Goal: Complete application form: Complete application form

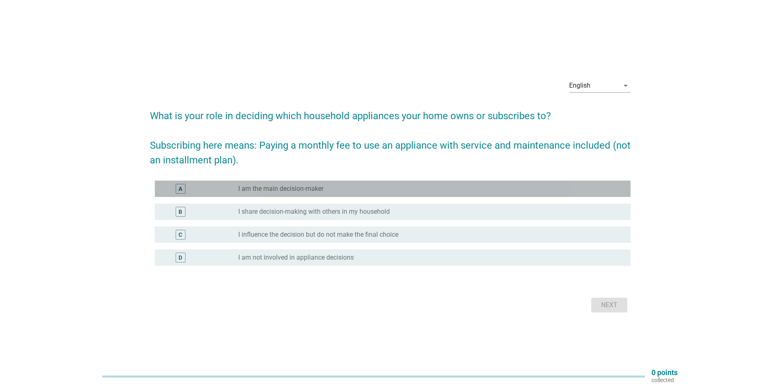
click at [212, 193] on div "A" at bounding box center [199, 189] width 77 height 10
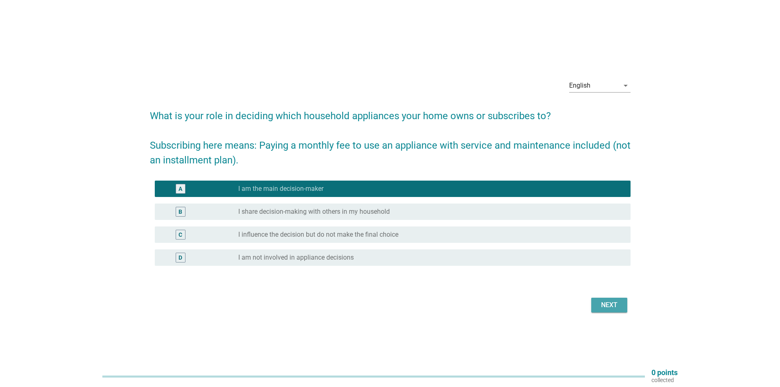
click at [604, 302] on div "Next" at bounding box center [609, 305] width 23 height 10
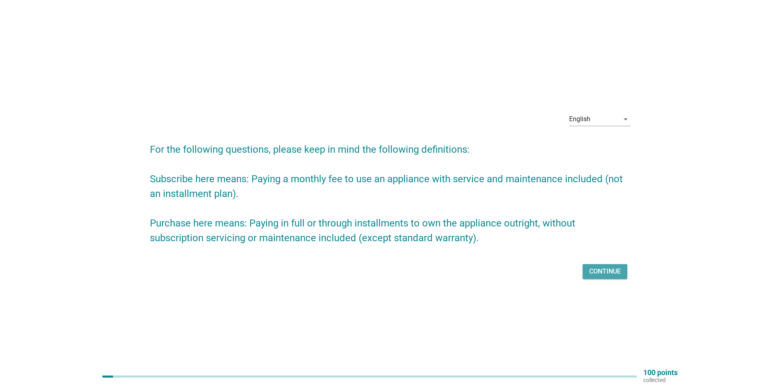
click at [610, 270] on div "Continue" at bounding box center [606, 272] width 32 height 10
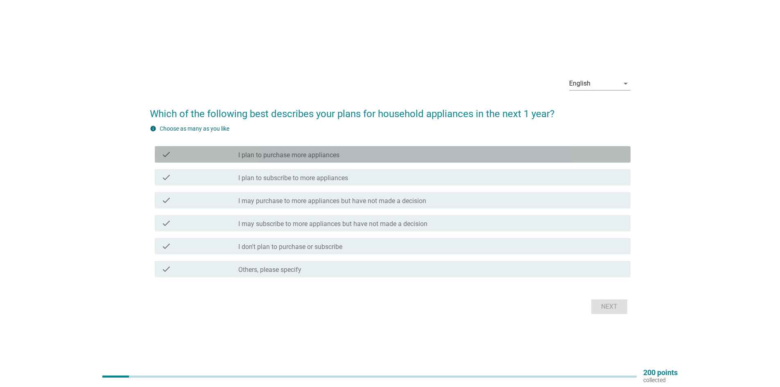
click at [298, 159] on label "I plan to purchase more appliances" at bounding box center [288, 155] width 101 height 8
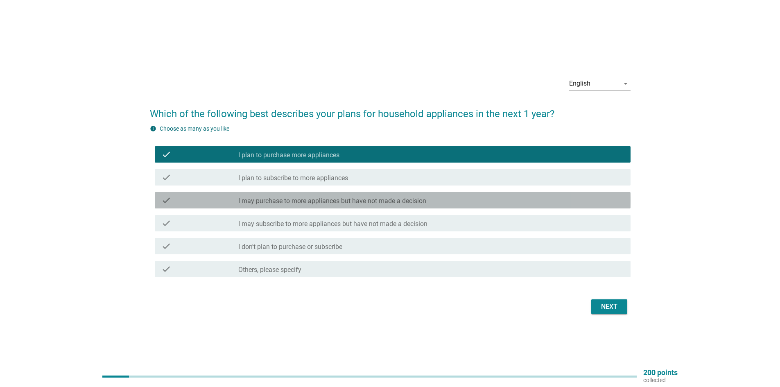
click at [302, 198] on label "I may purchase to more appliances but have not made a decision" at bounding box center [332, 201] width 188 height 8
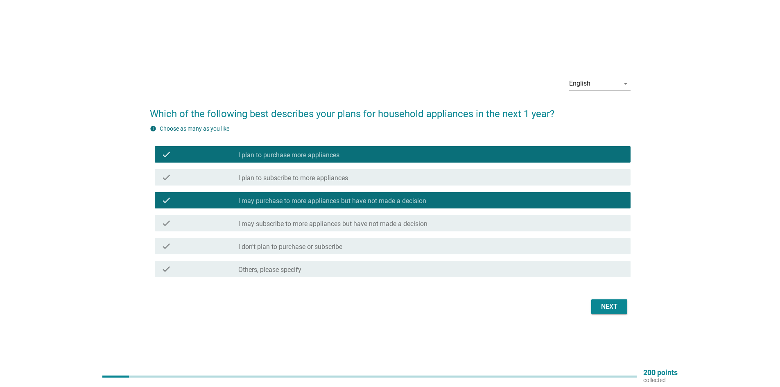
click at [289, 229] on div "check check_box_outline_blank I may subscribe to more appliances but have not m…" at bounding box center [393, 223] width 476 height 16
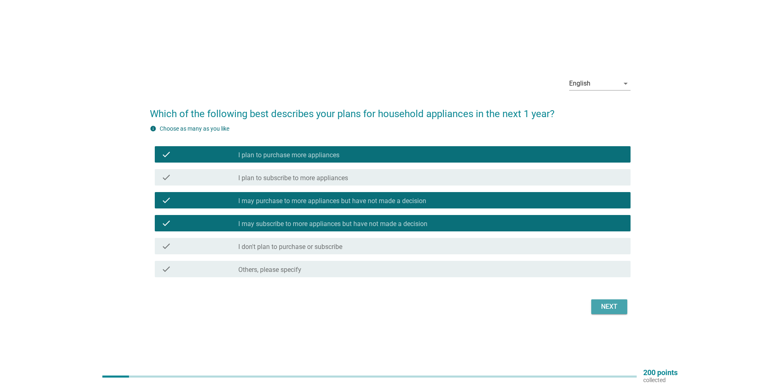
click at [598, 311] on div "Next" at bounding box center [609, 307] width 23 height 10
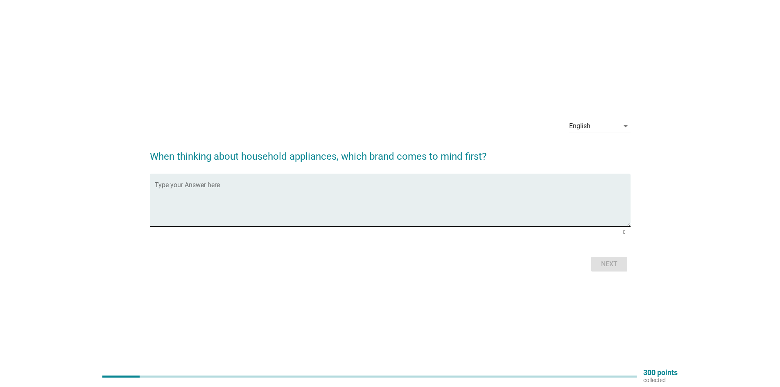
click at [280, 206] on textarea "Type your Answer here" at bounding box center [393, 205] width 476 height 43
type textarea "food composter"
click at [602, 261] on div "Next" at bounding box center [609, 264] width 23 height 10
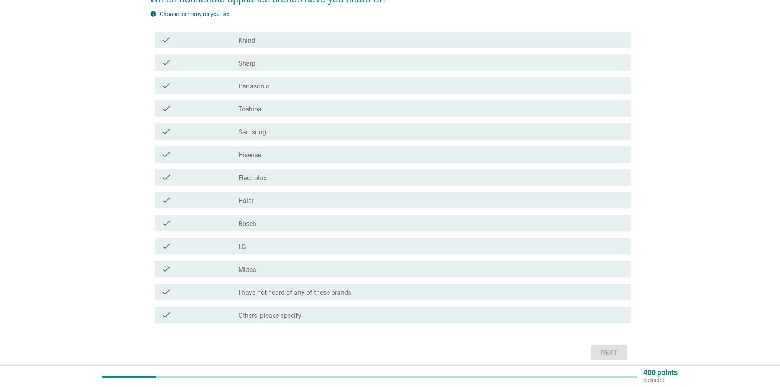
scroll to position [82, 0]
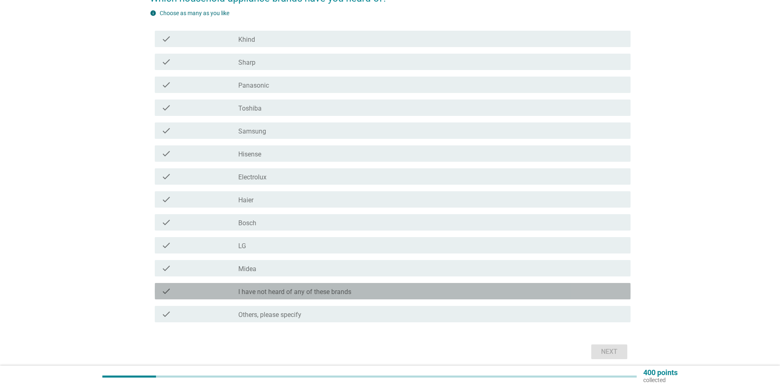
click at [323, 297] on div "check check_box_outline_blank I have not heard of any of these brands" at bounding box center [393, 291] width 476 height 16
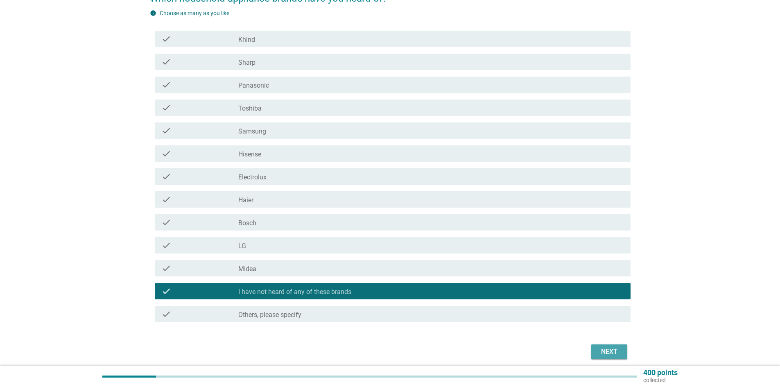
click at [608, 352] on div "Next" at bounding box center [609, 352] width 23 height 10
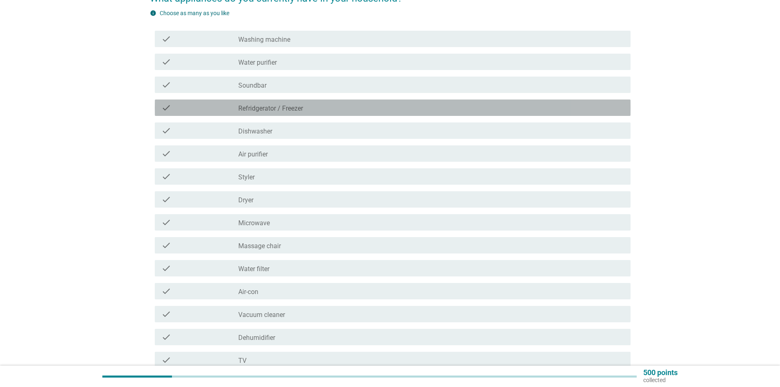
click at [219, 111] on div "check" at bounding box center [199, 108] width 77 height 10
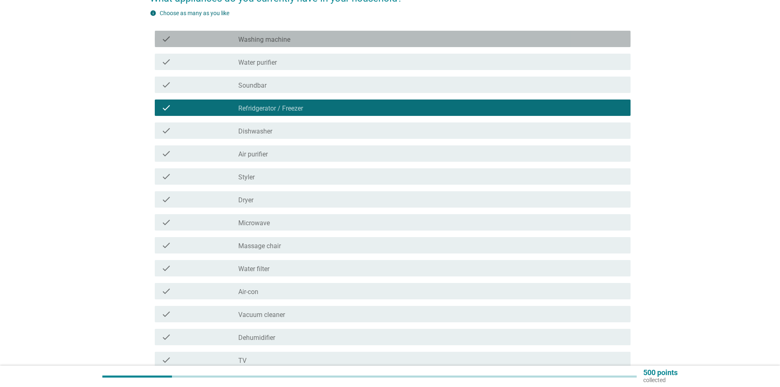
click at [225, 39] on div "check" at bounding box center [199, 39] width 77 height 10
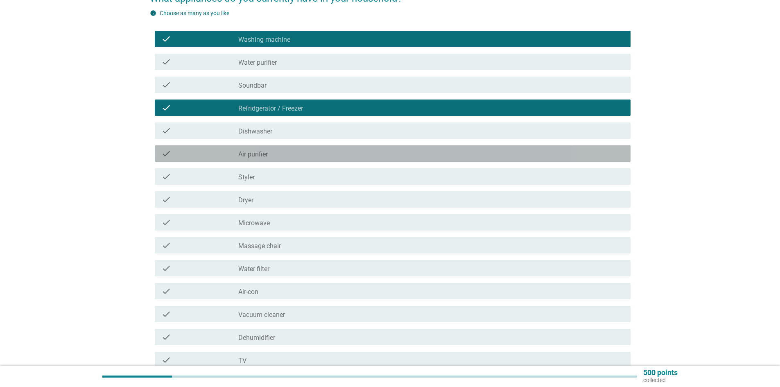
click at [233, 153] on div "check" at bounding box center [199, 154] width 77 height 10
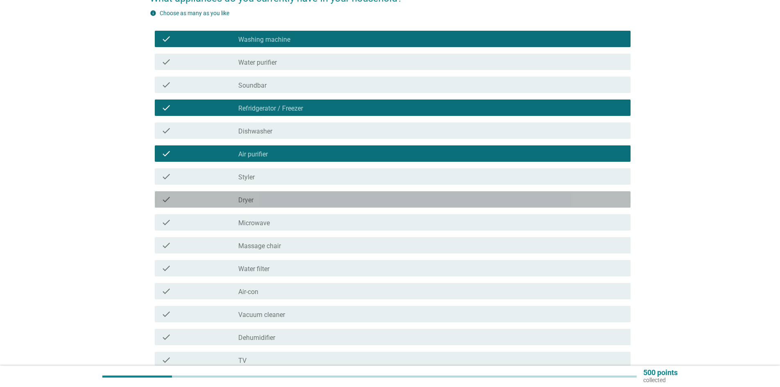
click at [236, 203] on div "check" at bounding box center [199, 200] width 77 height 10
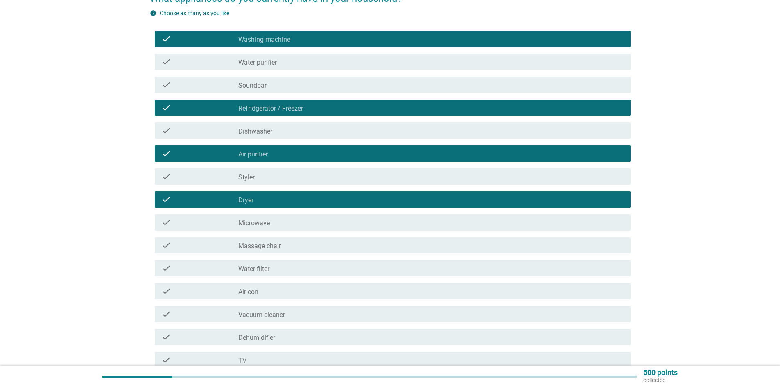
click at [249, 224] on label "Microwave" at bounding box center [254, 223] width 32 height 8
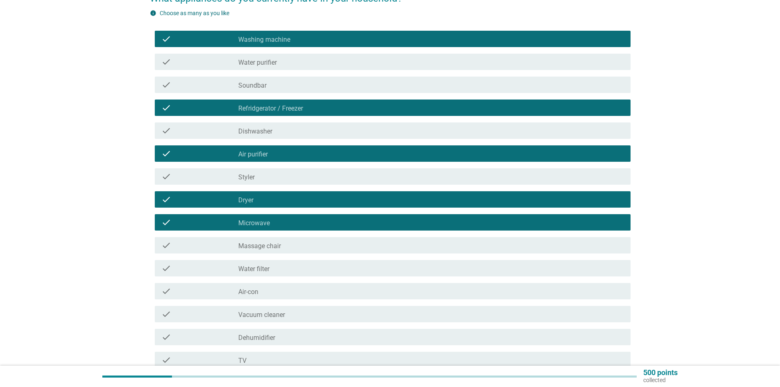
click at [283, 290] on div "check_box_outline_blank Air-con" at bounding box center [431, 291] width 386 height 10
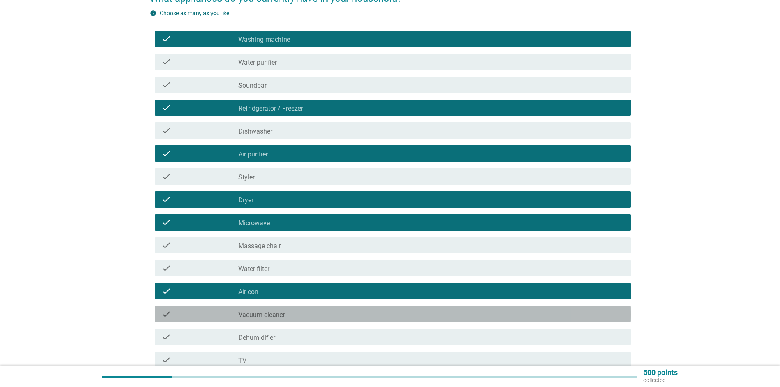
click at [286, 322] on div "check check_box_outline_blank Vacuum cleaner" at bounding box center [393, 314] width 476 height 16
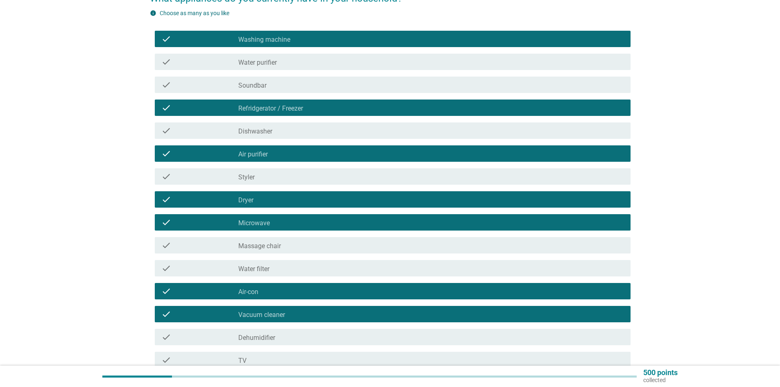
click at [290, 340] on div "check_box_outline_blank Dehumidifier" at bounding box center [431, 337] width 386 height 10
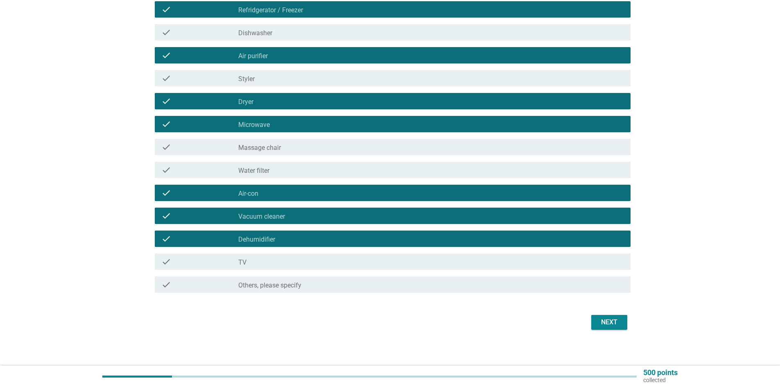
scroll to position [184, 0]
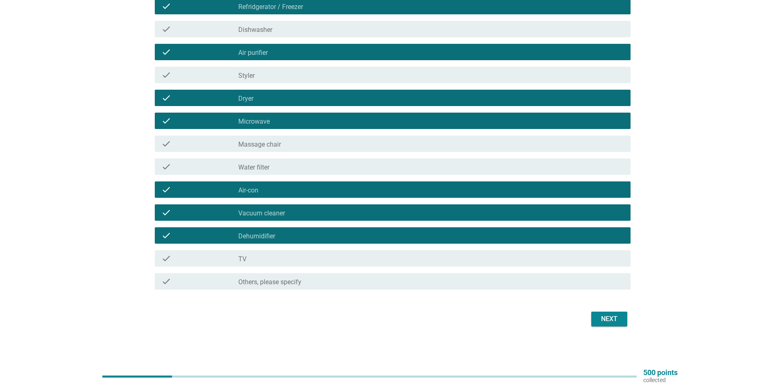
click at [614, 318] on div "Next" at bounding box center [609, 319] width 23 height 10
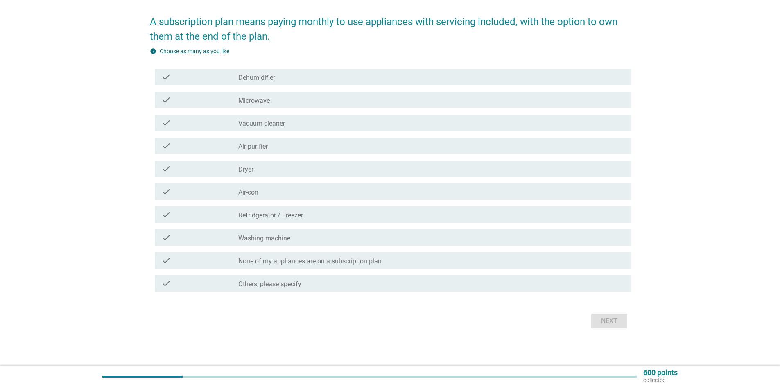
scroll to position [90, 0]
click at [288, 73] on div "check_box_outline_blank Dehumidifier" at bounding box center [431, 75] width 386 height 10
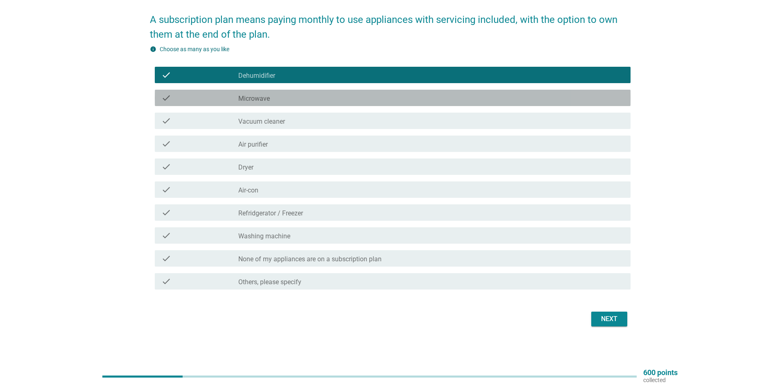
click at [293, 94] on div "check_box_outline_blank Microwave" at bounding box center [431, 98] width 386 height 10
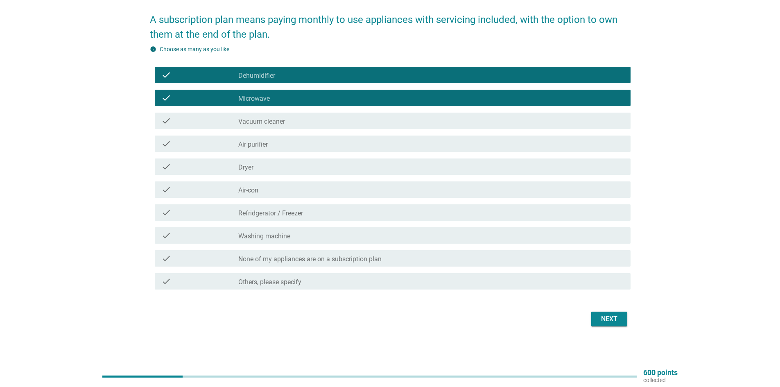
click at [316, 106] on div "check check_box_outline_blank Microwave" at bounding box center [390, 97] width 481 height 23
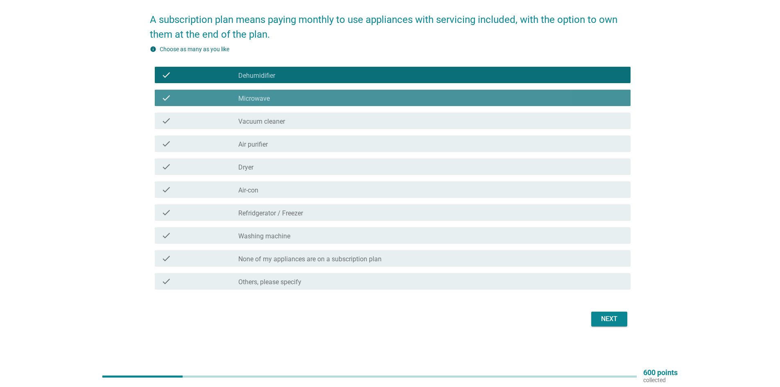
click at [319, 102] on div "check_box_outline_blank Microwave" at bounding box center [431, 98] width 386 height 10
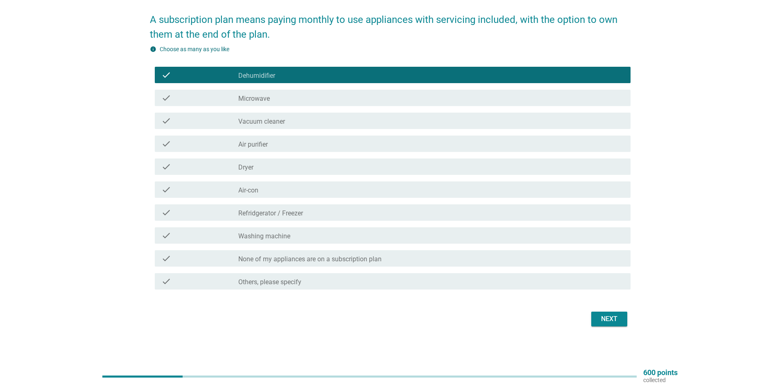
click at [300, 76] on div "check_box_outline_blank Dehumidifier" at bounding box center [431, 75] width 386 height 10
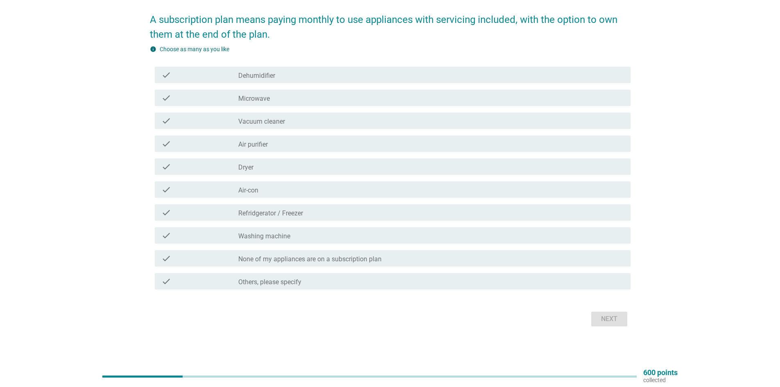
click at [303, 155] on div "check check_box_outline_blank Dryer" at bounding box center [390, 166] width 481 height 23
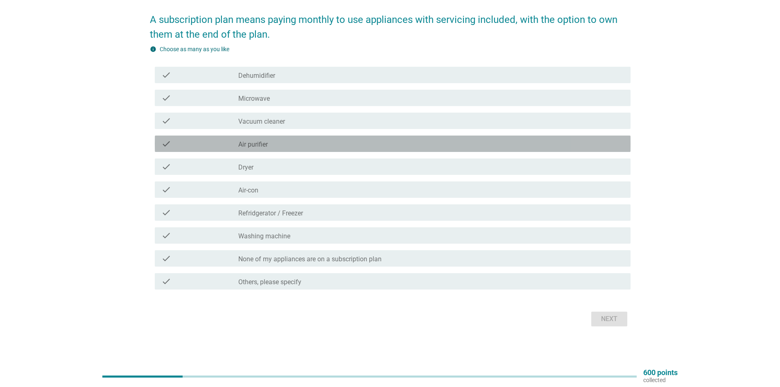
click at [302, 143] on div "check_box_outline_blank Air purifier" at bounding box center [431, 144] width 386 height 10
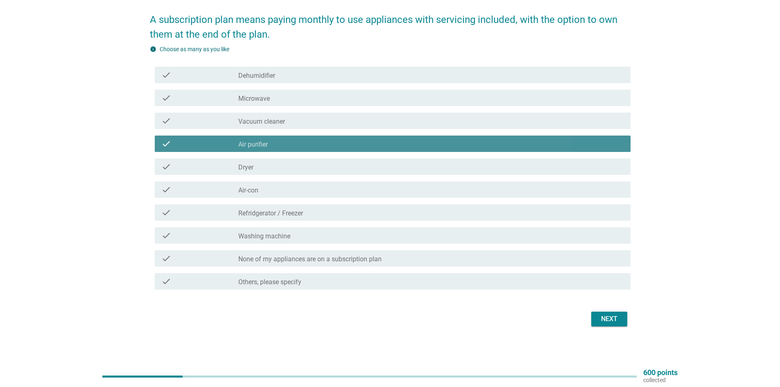
click at [299, 142] on div "check_box_outline_blank Air purifier" at bounding box center [431, 144] width 386 height 10
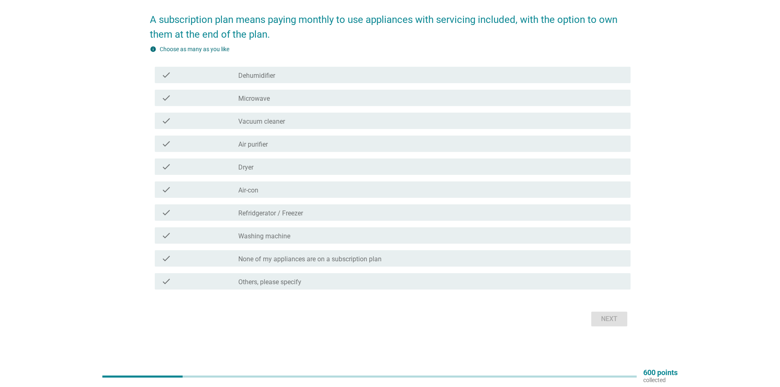
drag, startPoint x: 299, startPoint y: 214, endPoint x: 299, endPoint y: 235, distance: 20.9
click at [299, 235] on div "check check_box_outline_blank Dehumidifier check check_box_outline_blank Microw…" at bounding box center [390, 177] width 481 height 229
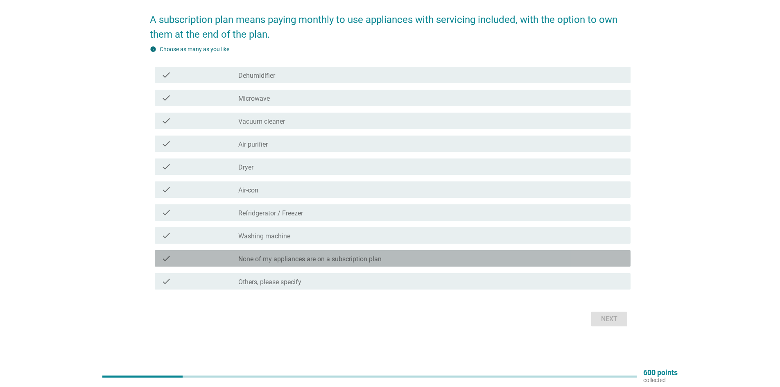
click at [295, 261] on label "None of my appliances are on a subscription plan" at bounding box center [309, 259] width 143 height 8
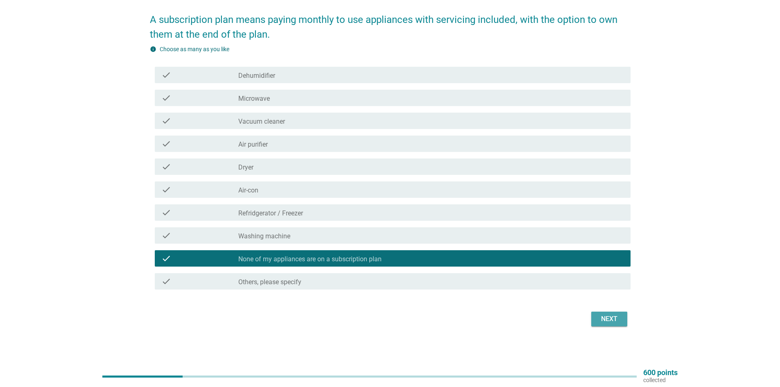
drag, startPoint x: 624, startPoint y: 322, endPoint x: 611, endPoint y: 321, distance: 12.7
click at [624, 322] on button "Next" at bounding box center [610, 319] width 36 height 15
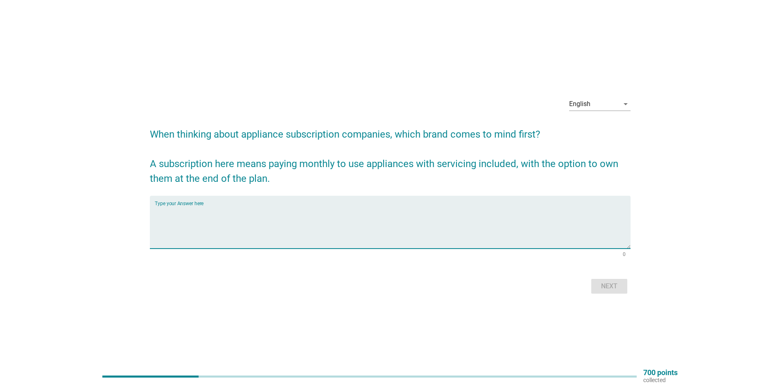
click at [213, 211] on textarea "Type your Answer here" at bounding box center [393, 227] width 476 height 43
type textarea "khind"
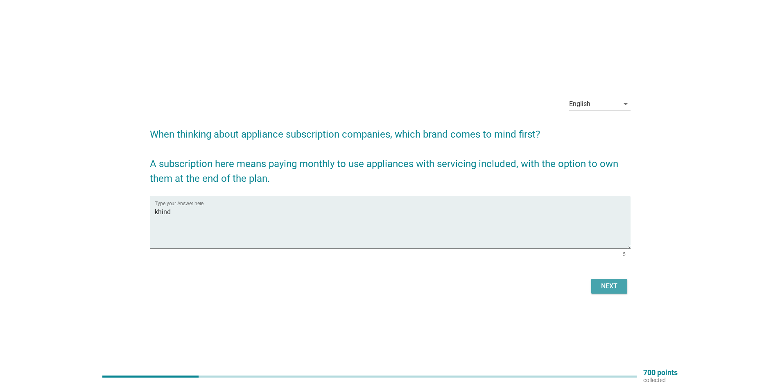
click at [612, 290] on div "Next" at bounding box center [609, 286] width 23 height 10
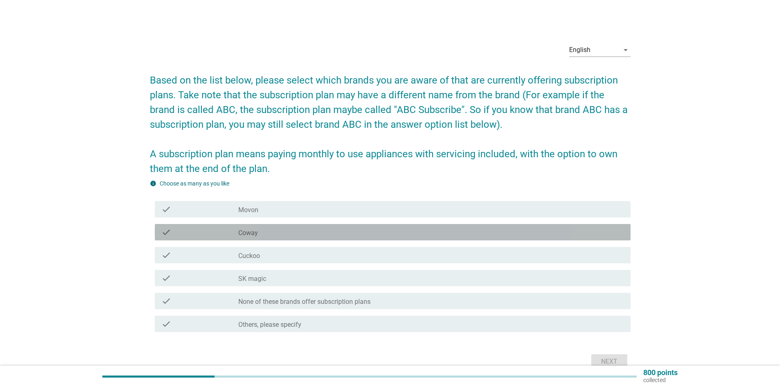
click at [258, 237] on div "check_box_outline_blank Coway" at bounding box center [431, 232] width 386 height 10
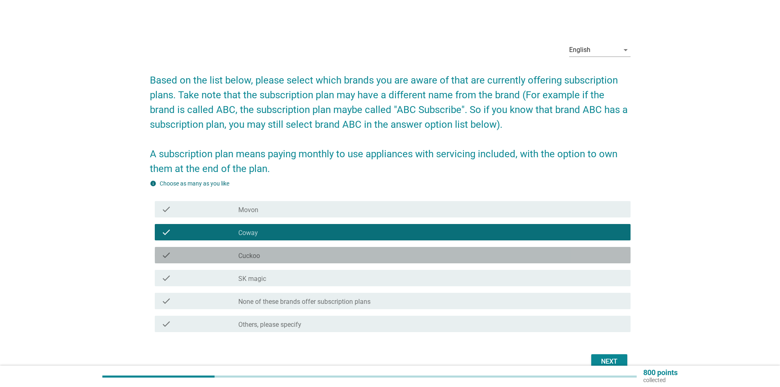
click at [267, 257] on div "check_box_outline_blank Cuckoo" at bounding box center [431, 255] width 386 height 10
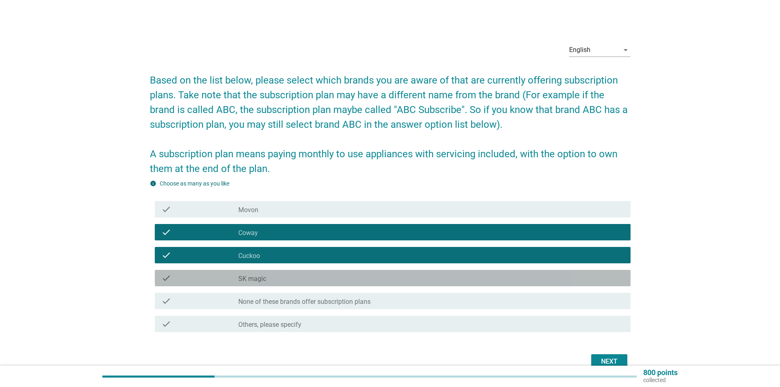
click at [270, 282] on div "check_box_outline_blank SK magic" at bounding box center [431, 278] width 386 height 10
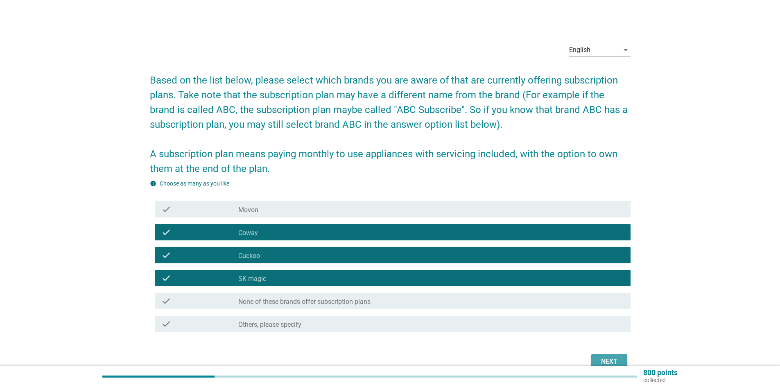
click at [604, 359] on div "Next" at bounding box center [609, 362] width 23 height 10
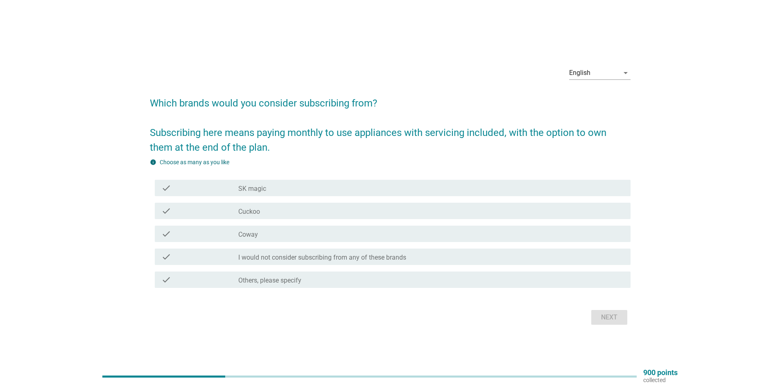
click at [329, 212] on div "check_box_outline_blank Cuckoo" at bounding box center [431, 211] width 386 height 10
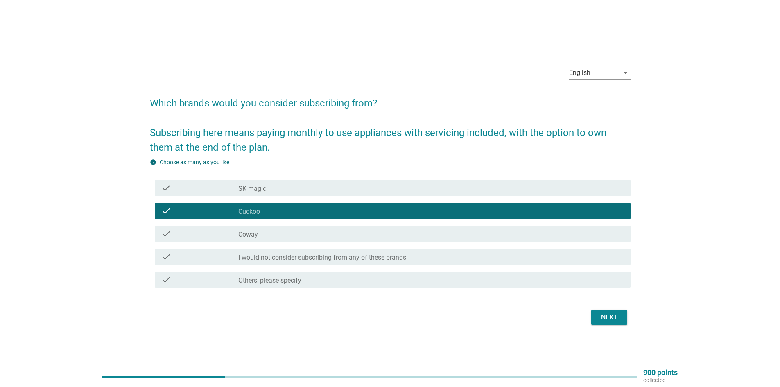
click at [327, 231] on div "check_box_outline_blank Coway" at bounding box center [431, 234] width 386 height 10
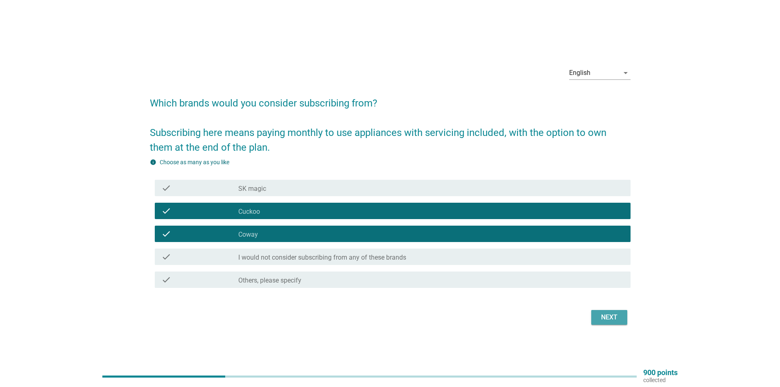
click at [596, 315] on button "Next" at bounding box center [610, 317] width 36 height 15
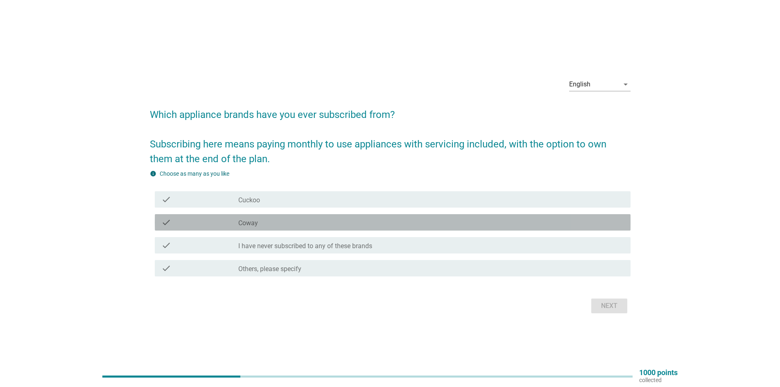
click at [270, 220] on div "check_box Coway" at bounding box center [431, 223] width 386 height 10
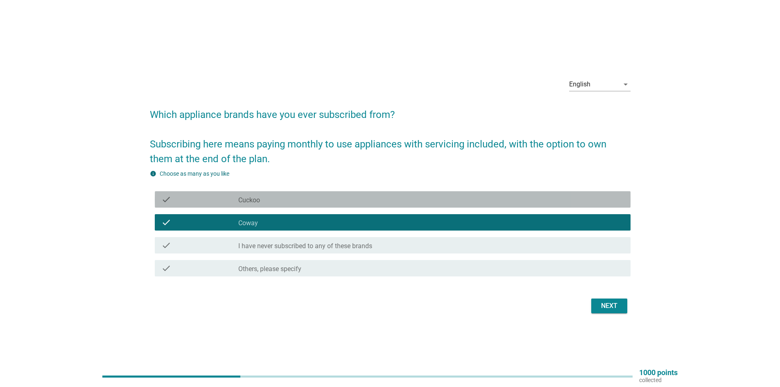
click at [299, 200] on div "check_box Cuckoo" at bounding box center [431, 200] width 386 height 10
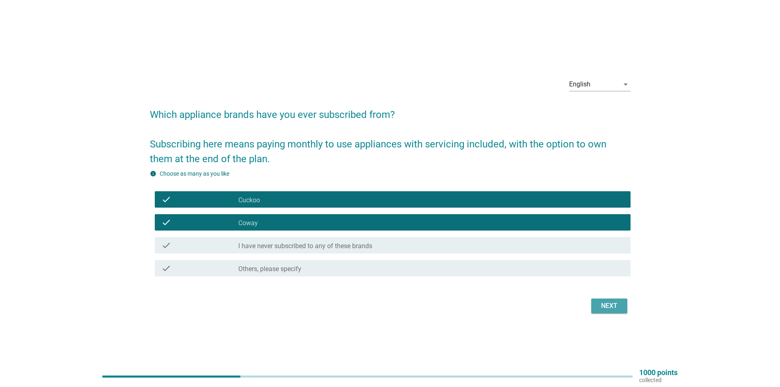
click at [608, 304] on div "Next" at bounding box center [609, 306] width 23 height 10
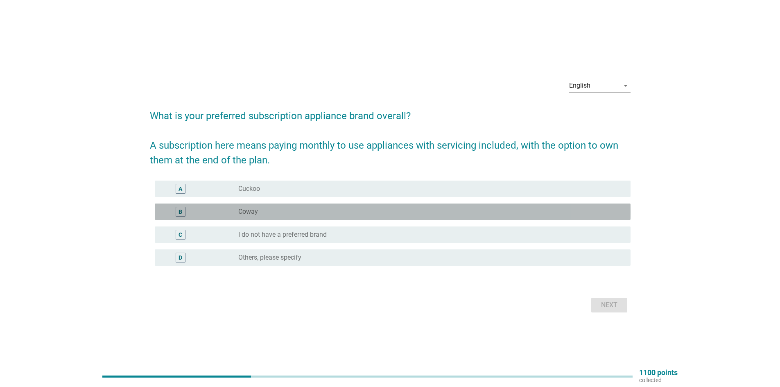
click at [282, 204] on div "B radio_button_unchecked Coway" at bounding box center [393, 212] width 476 height 16
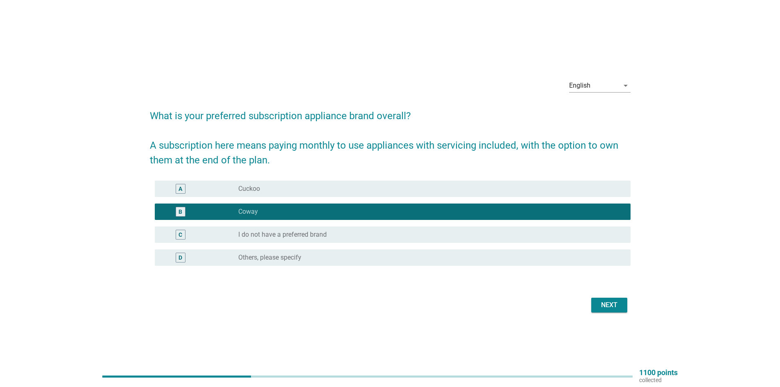
click at [296, 186] on div "radio_button_unchecked Cuckoo" at bounding box center [427, 189] width 379 height 8
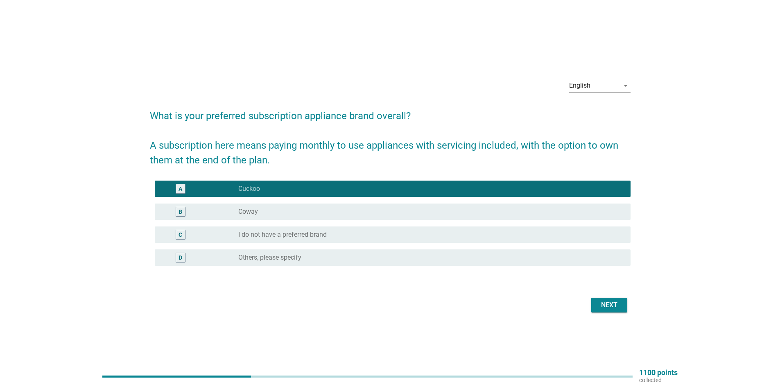
click at [614, 306] on div "Next" at bounding box center [609, 305] width 23 height 10
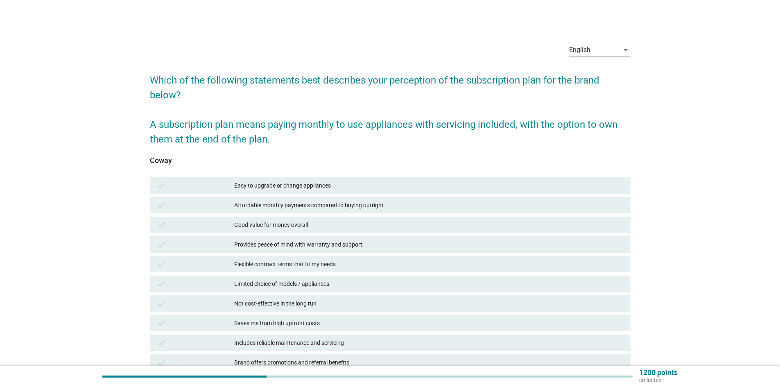
click at [364, 185] on div "Easy to upgrade or change appliances" at bounding box center [429, 186] width 390 height 10
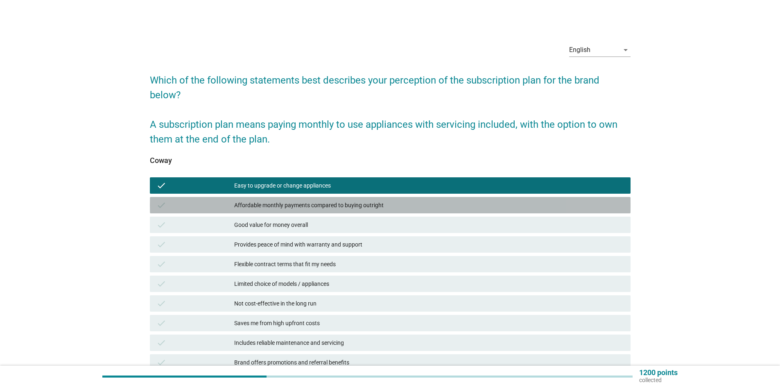
click at [372, 205] on div "Affordable monthly payments compared to buying outright" at bounding box center [429, 205] width 390 height 10
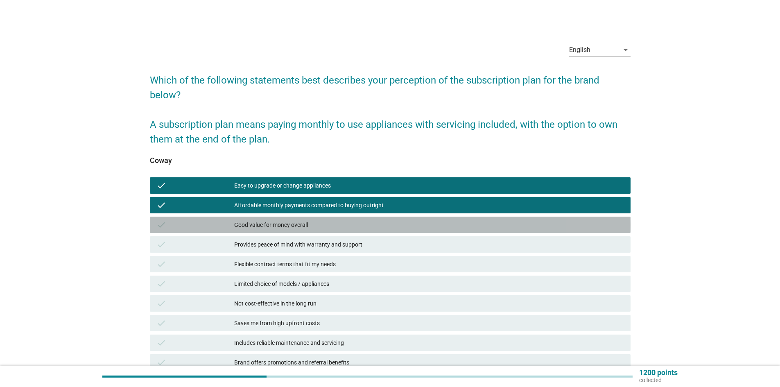
click at [375, 220] on div "check Good value for money overall" at bounding box center [390, 225] width 481 height 16
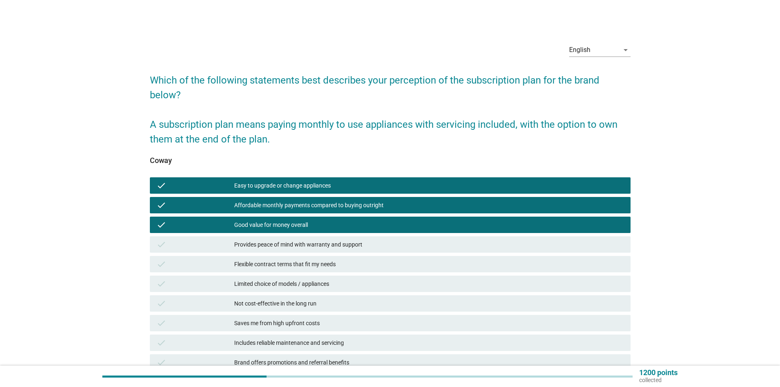
click at [390, 244] on div "Provides peace of mind with warranty and support" at bounding box center [429, 245] width 390 height 10
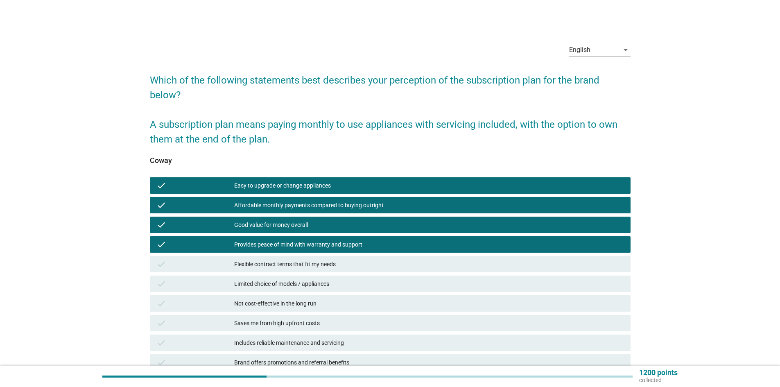
click at [393, 262] on div "Flexible contract terms that fit my needs" at bounding box center [429, 264] width 390 height 10
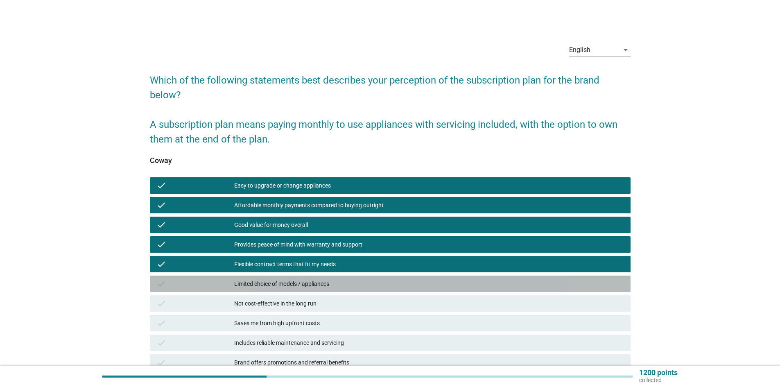
click at [394, 285] on div "Limited choice of models / appliances" at bounding box center [429, 284] width 390 height 10
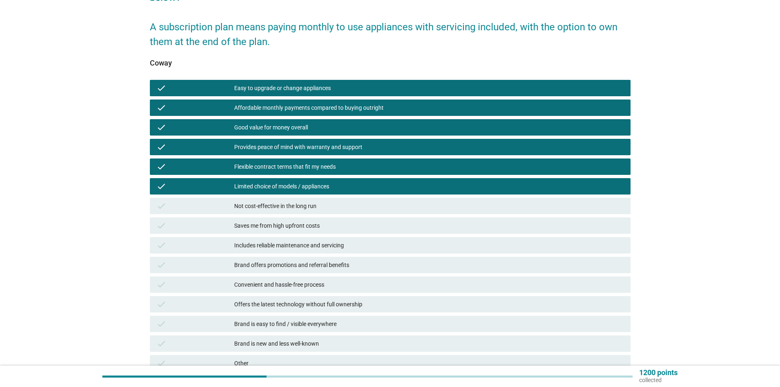
scroll to position [123, 0]
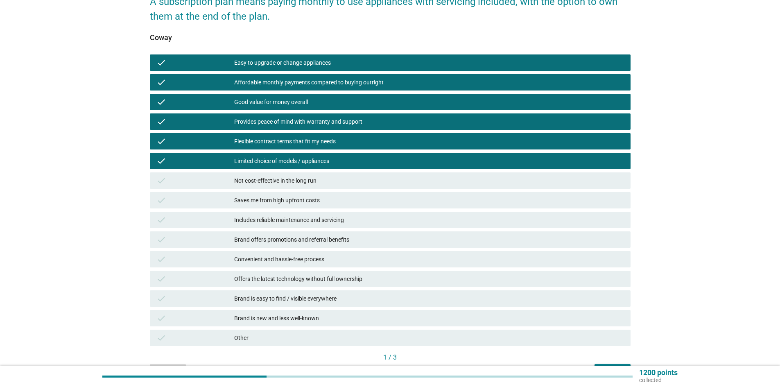
click at [366, 184] on div "Not cost-effective in the long run" at bounding box center [429, 181] width 390 height 10
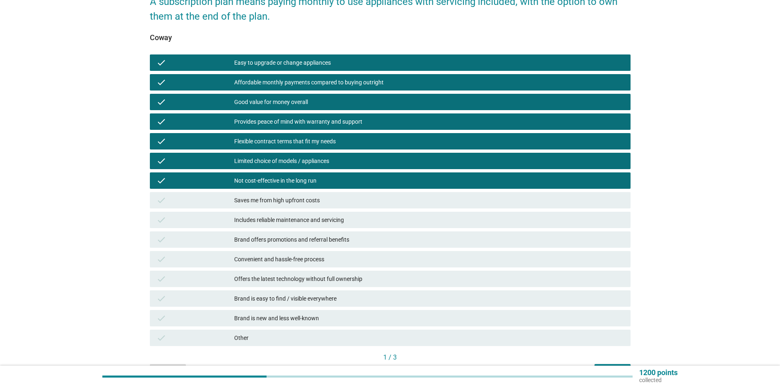
click at [376, 203] on div "Saves me from high upfront costs" at bounding box center [429, 200] width 390 height 10
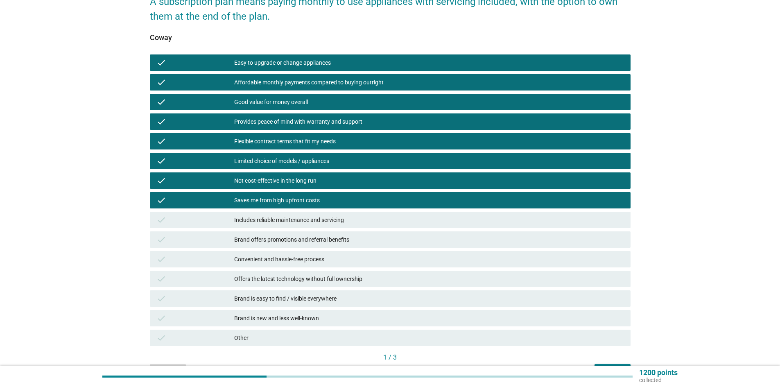
click at [395, 227] on div "check Includes reliable maintenance and servicing" at bounding box center [390, 220] width 481 height 16
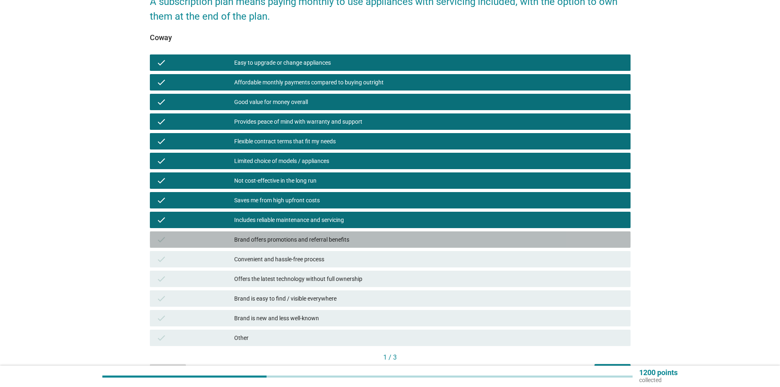
click at [422, 247] on div "check Brand offers promotions and referral benefits" at bounding box center [390, 239] width 481 height 16
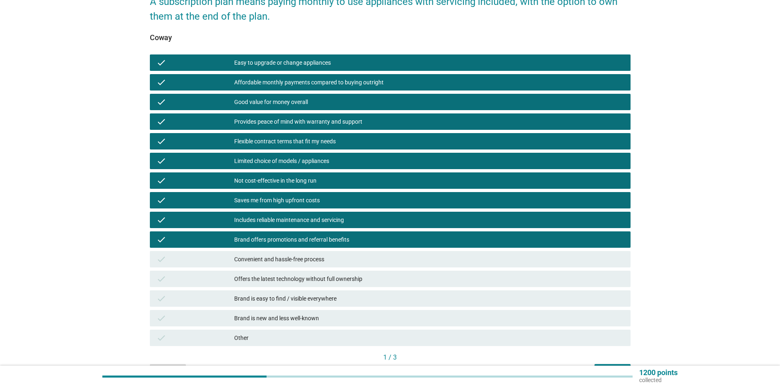
click at [456, 271] on div "check Offers the latest technology without full ownership" at bounding box center [390, 279] width 481 height 16
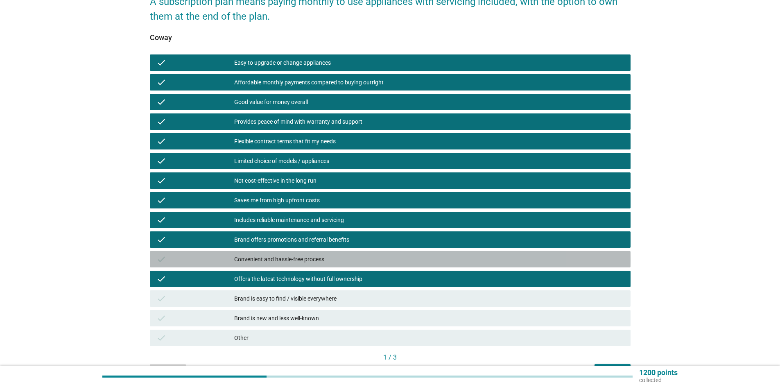
click at [456, 261] on div "Convenient and hassle-free process" at bounding box center [429, 259] width 390 height 10
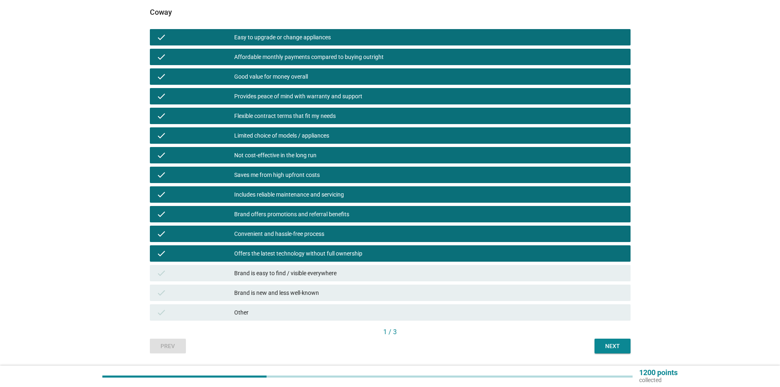
scroll to position [173, 0]
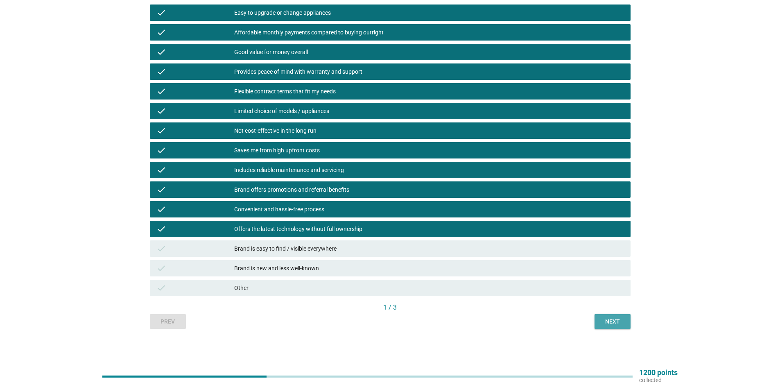
click at [619, 327] on button "Next" at bounding box center [613, 321] width 36 height 15
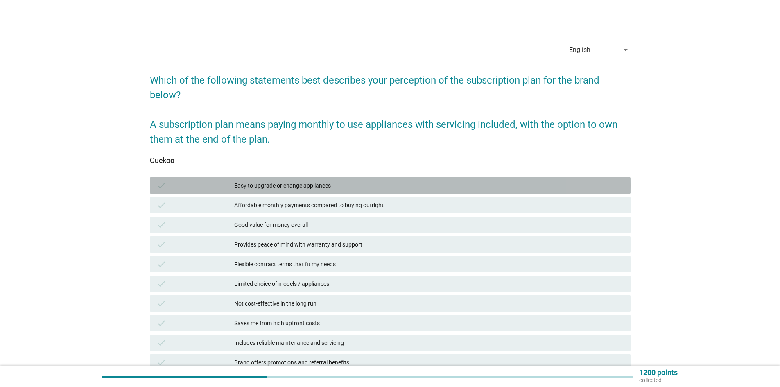
click at [337, 184] on div "Easy to upgrade or change appliances" at bounding box center [429, 186] width 390 height 10
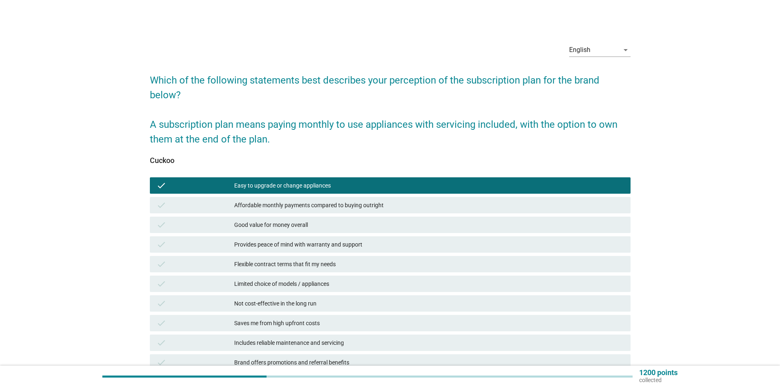
click at [348, 214] on div "check Affordable monthly payments compared to buying outright" at bounding box center [390, 205] width 484 height 20
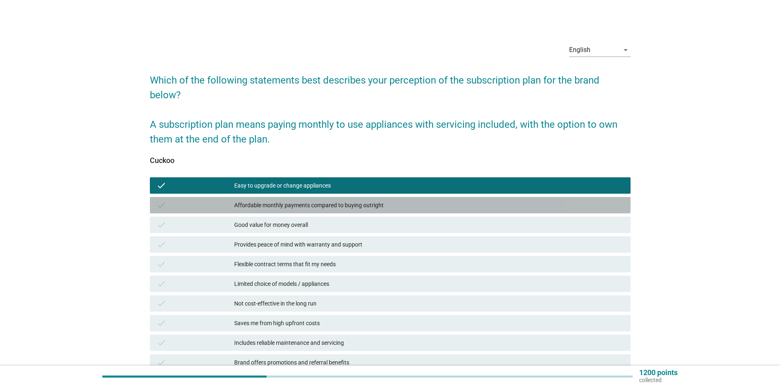
click at [363, 204] on div "Affordable monthly payments compared to buying outright" at bounding box center [429, 205] width 390 height 10
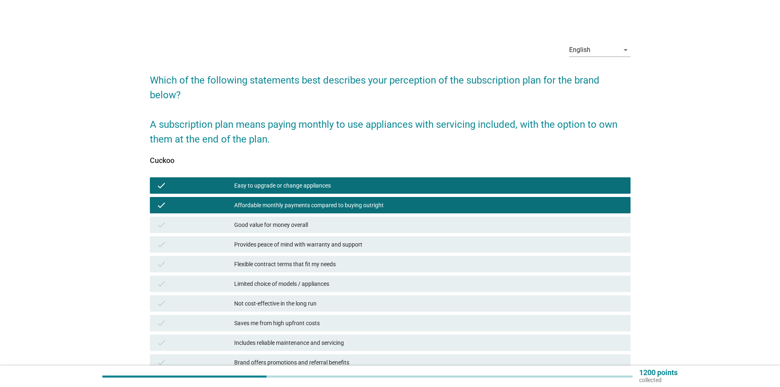
click at [362, 223] on div "Good value for money overall" at bounding box center [429, 225] width 390 height 10
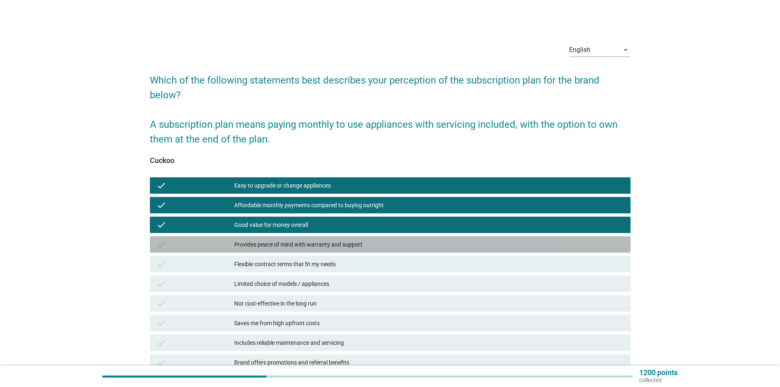
click at [363, 244] on div "Provides peace of mind with warranty and support" at bounding box center [429, 245] width 390 height 10
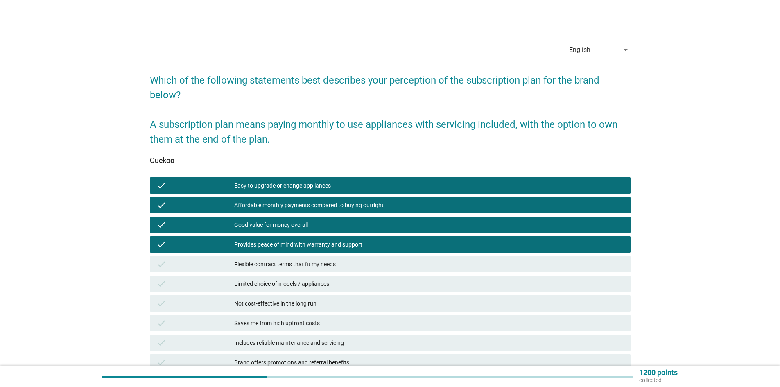
drag, startPoint x: 363, startPoint y: 258, endPoint x: 370, endPoint y: 270, distance: 13.8
click at [363, 259] on div "check Flexible contract terms that fit my needs" at bounding box center [390, 264] width 481 height 16
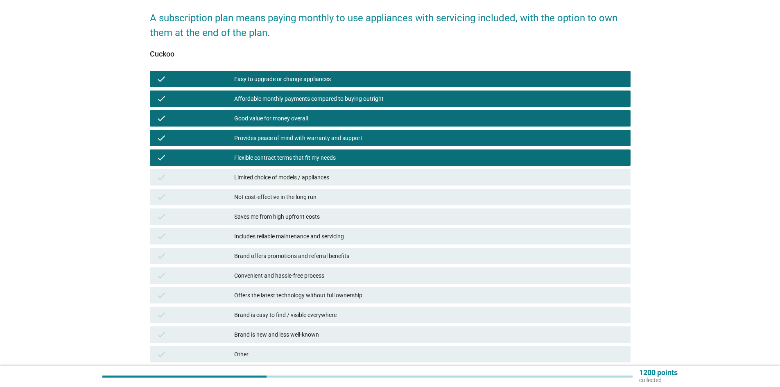
scroll to position [123, 0]
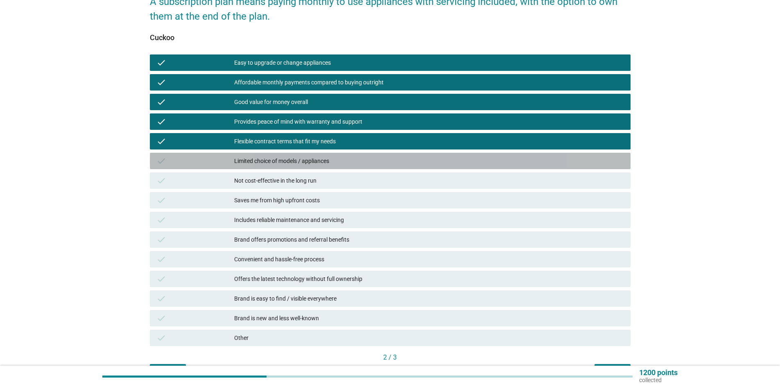
click at [306, 165] on div "Limited choice of models / appliances" at bounding box center [429, 161] width 390 height 10
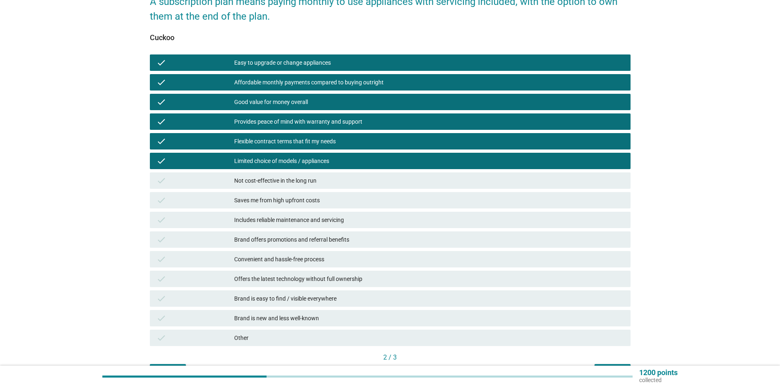
drag, startPoint x: 309, startPoint y: 181, endPoint x: 311, endPoint y: 193, distance: 12.0
click at [309, 182] on div "Not cost-effective in the long run" at bounding box center [429, 181] width 390 height 10
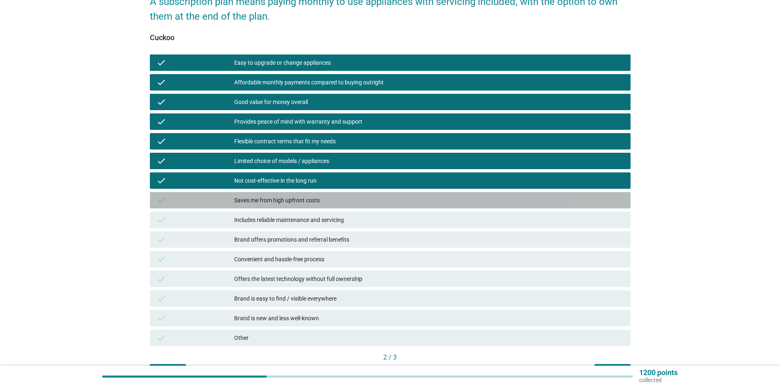
click at [313, 203] on div "Saves me from high upfront costs" at bounding box center [429, 200] width 390 height 10
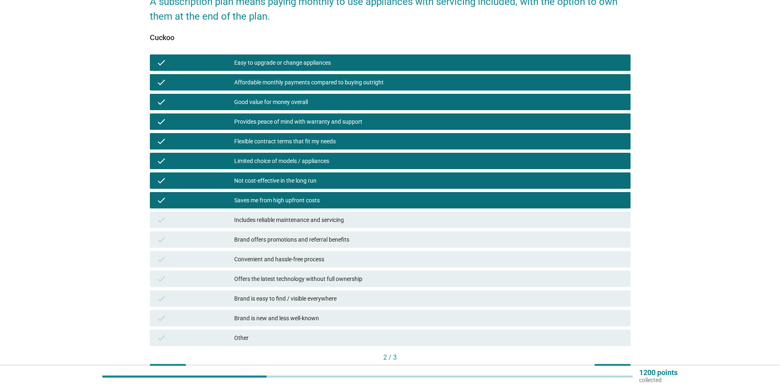
click at [315, 218] on div "Includes reliable maintenance and servicing" at bounding box center [429, 220] width 390 height 10
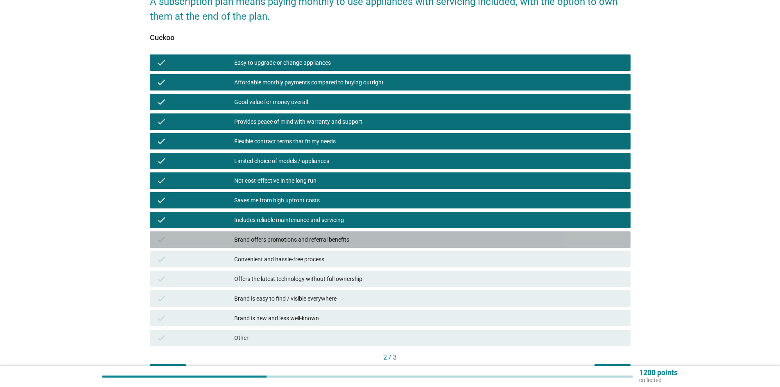
click at [327, 248] on div "check Brand offers promotions and referral benefits" at bounding box center [390, 240] width 484 height 20
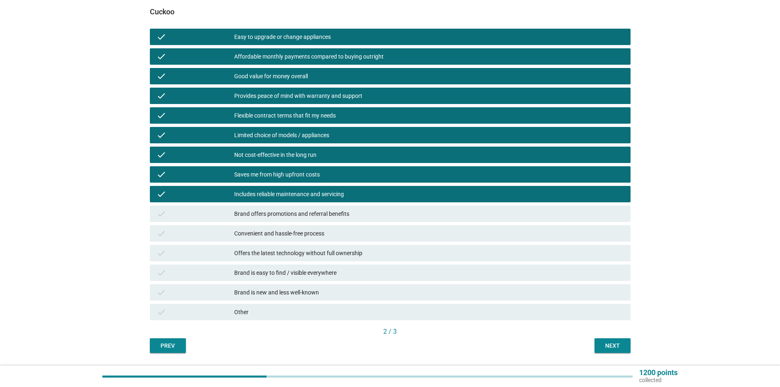
scroll to position [173, 0]
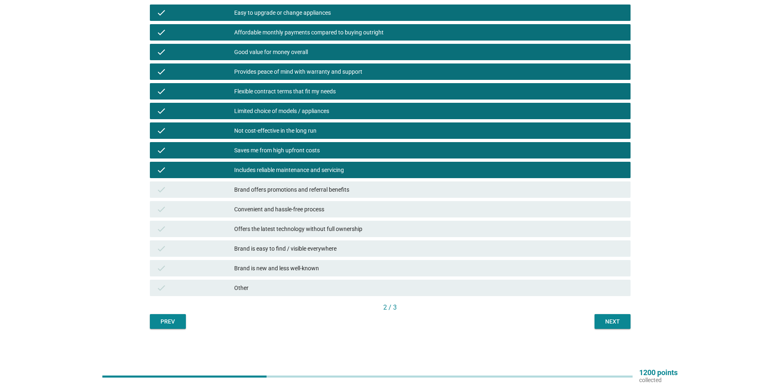
click at [613, 320] on div "Next" at bounding box center [612, 321] width 23 height 9
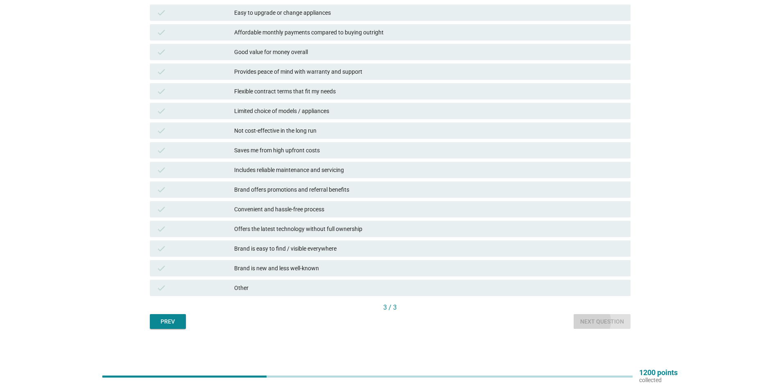
scroll to position [0, 0]
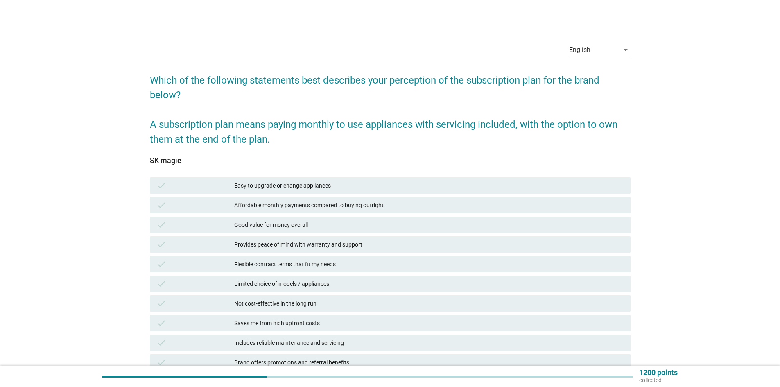
click at [234, 188] on div "Easy to upgrade or change appliances" at bounding box center [429, 186] width 390 height 10
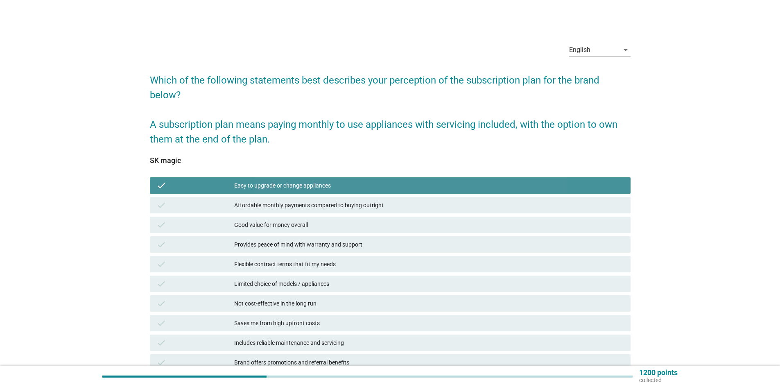
click at [235, 204] on div "Affordable monthly payments compared to buying outright" at bounding box center [429, 205] width 390 height 10
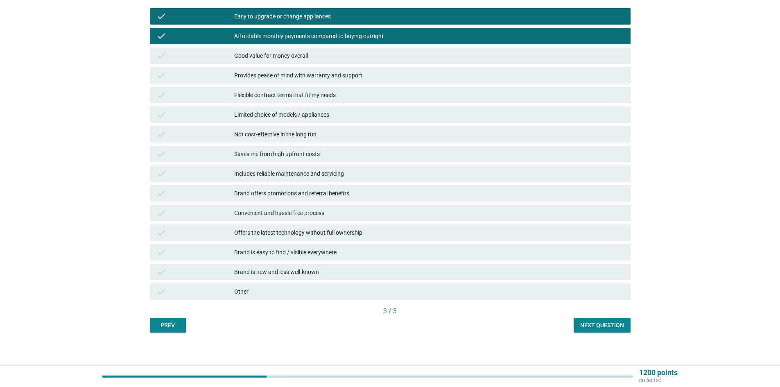
scroll to position [173, 0]
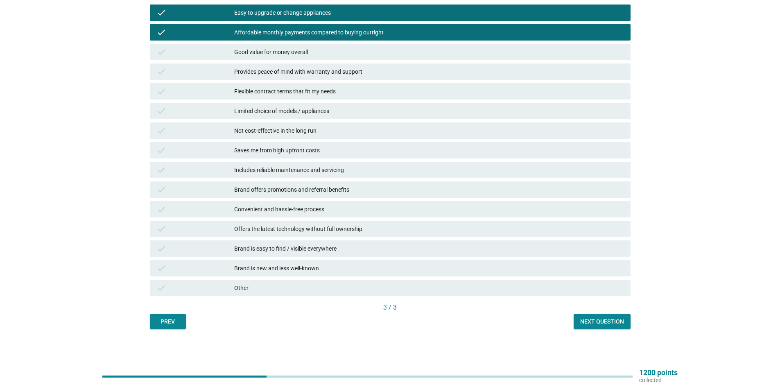
click at [247, 265] on div "Brand is new and less well-known" at bounding box center [429, 268] width 390 height 10
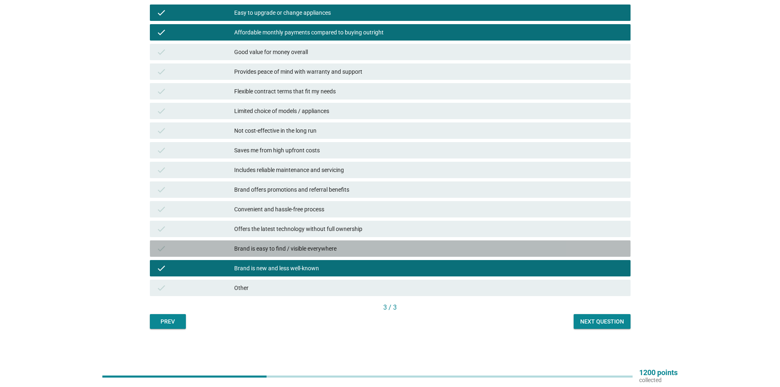
click at [250, 243] on div "check Brand is easy to find / visible everywhere" at bounding box center [390, 248] width 481 height 16
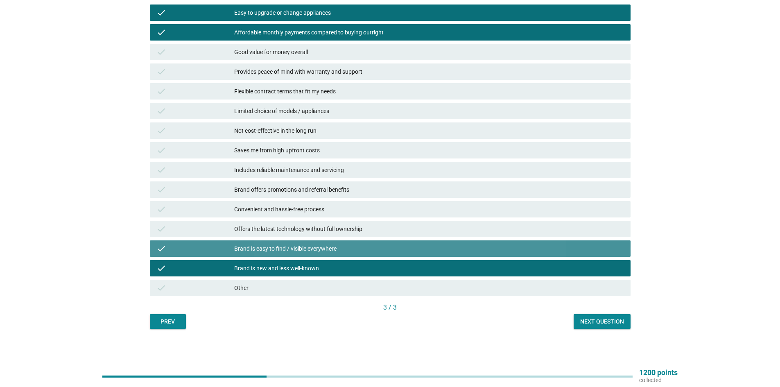
click at [256, 222] on div "check Offers the latest technology without full ownership" at bounding box center [390, 229] width 481 height 16
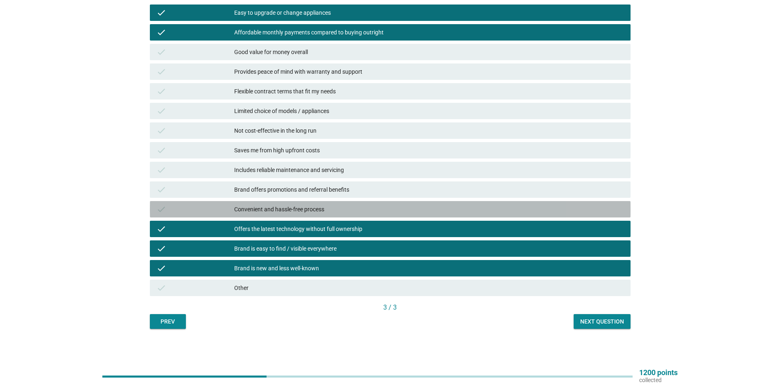
click at [259, 204] on div "Convenient and hassle-free process" at bounding box center [429, 209] width 390 height 10
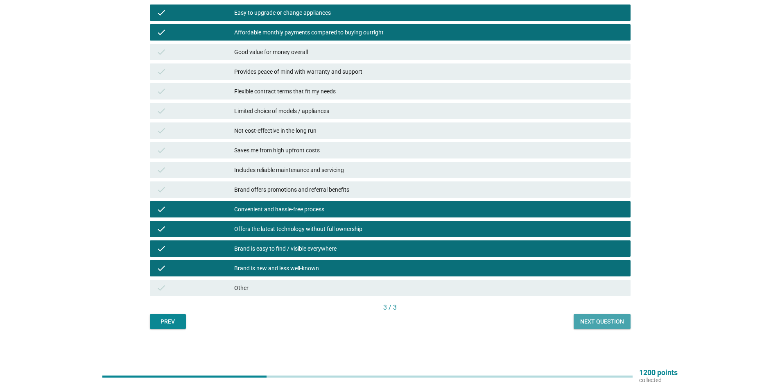
click at [605, 320] on div "Next question" at bounding box center [603, 321] width 44 height 9
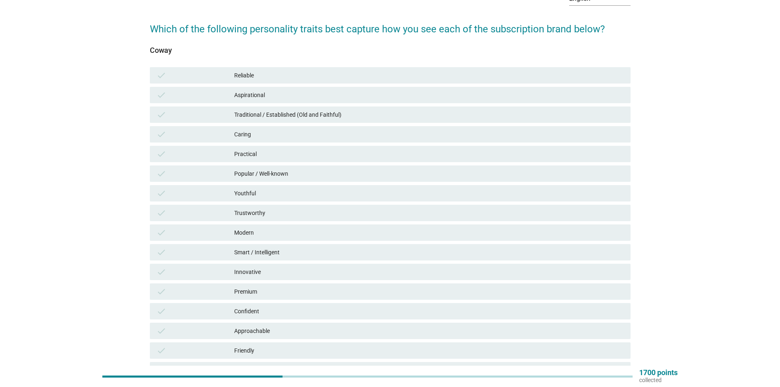
scroll to position [30, 0]
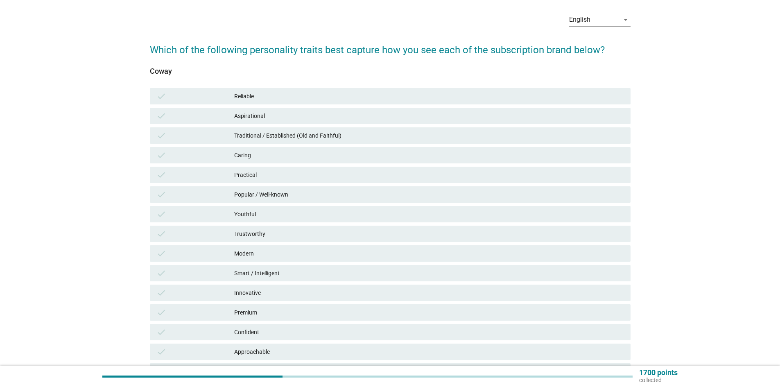
click at [347, 91] on div "Reliable" at bounding box center [429, 96] width 390 height 10
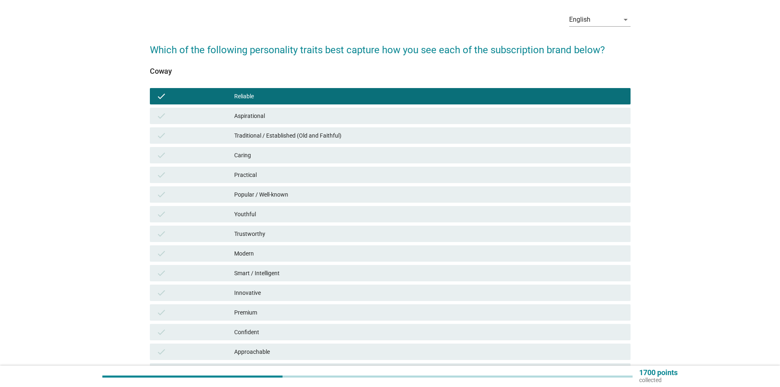
click at [360, 114] on div "Aspirational" at bounding box center [429, 116] width 390 height 10
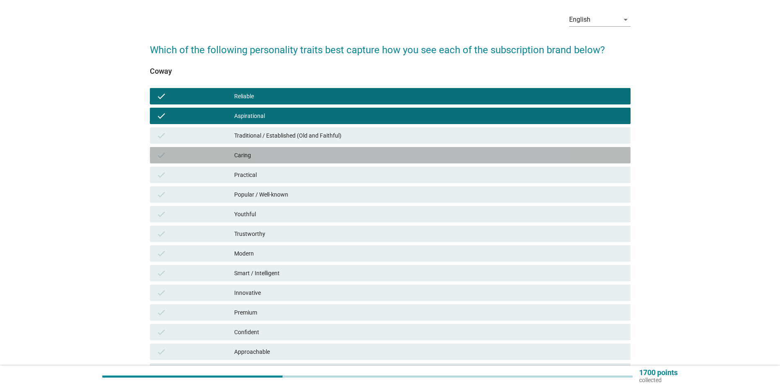
click at [375, 159] on div "Caring" at bounding box center [429, 155] width 390 height 10
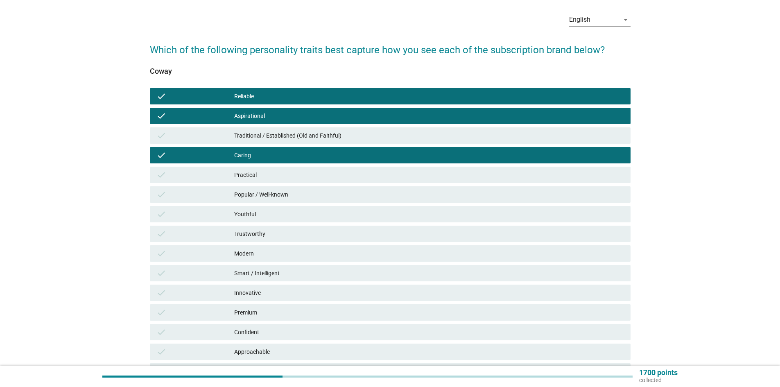
click at [383, 185] on div "check Popular / Well-known" at bounding box center [390, 195] width 484 height 20
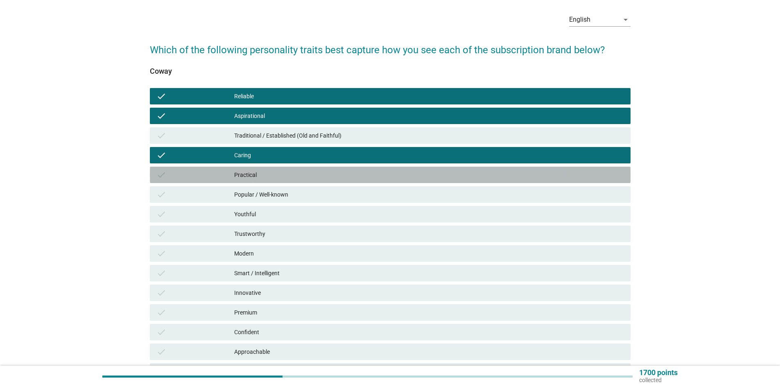
drag, startPoint x: 378, startPoint y: 168, endPoint x: 370, endPoint y: 191, distance: 24.1
click at [377, 168] on div "check Practical" at bounding box center [390, 175] width 481 height 16
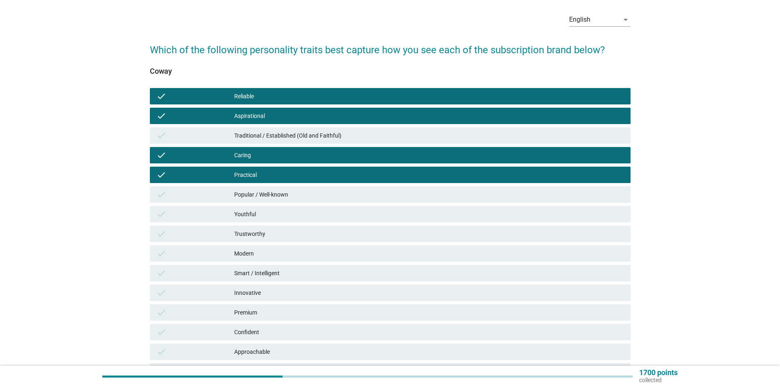
click at [374, 202] on div "check Popular / Well-known" at bounding box center [390, 194] width 481 height 16
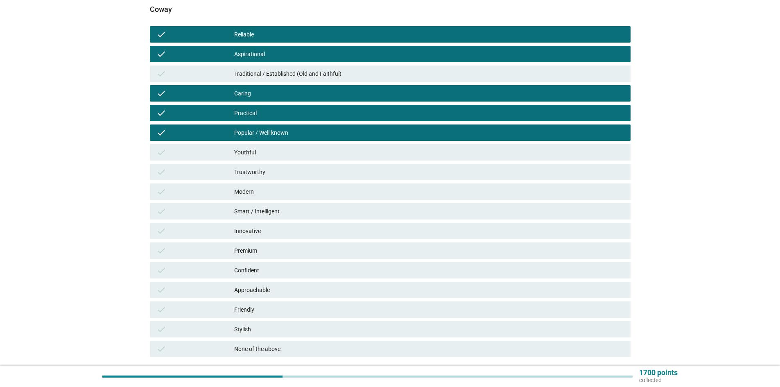
scroll to position [153, 0]
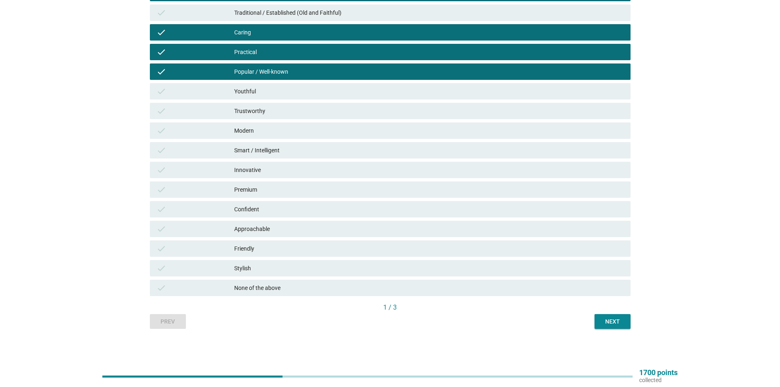
click at [288, 87] on div "Youthful" at bounding box center [429, 91] width 390 height 10
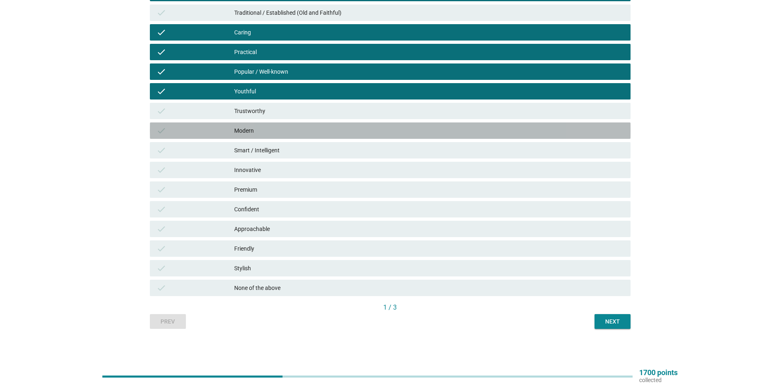
drag, startPoint x: 334, startPoint y: 129, endPoint x: 377, endPoint y: 156, distance: 50.6
click at [334, 129] on div "Modern" at bounding box center [429, 131] width 390 height 10
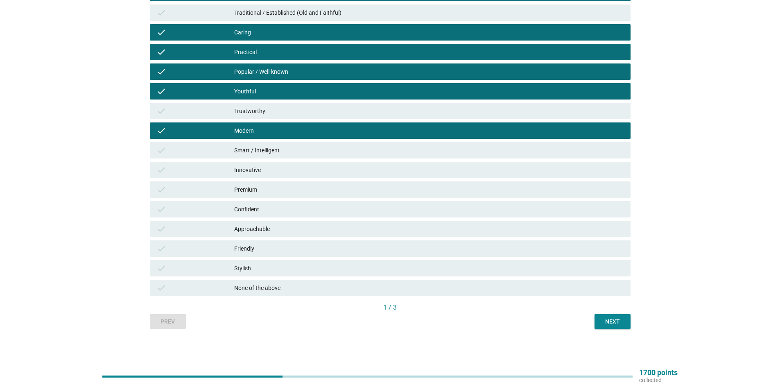
click at [621, 317] on div "Next" at bounding box center [612, 321] width 23 height 9
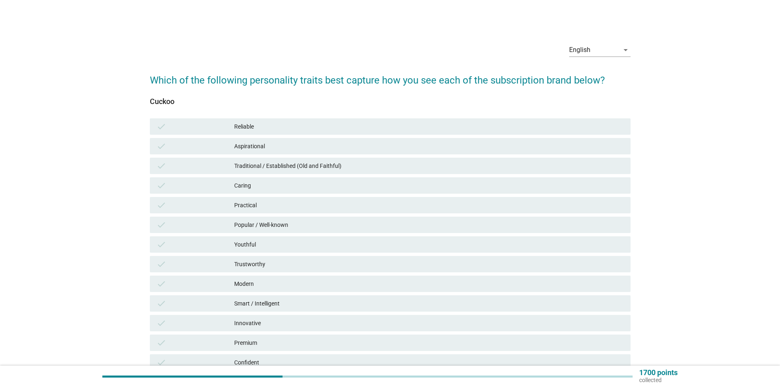
click at [266, 124] on div "Reliable" at bounding box center [429, 127] width 390 height 10
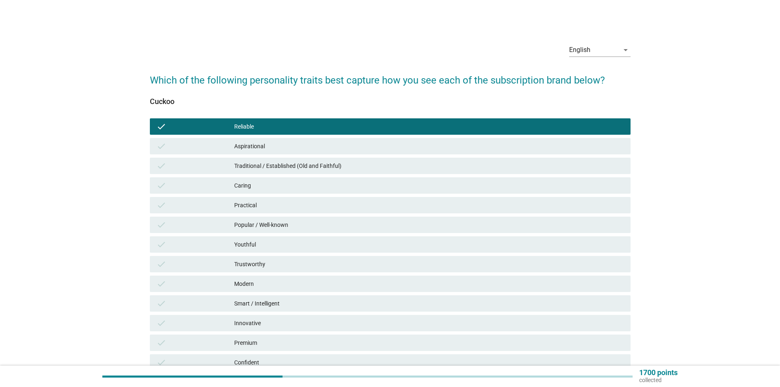
click at [268, 144] on div "Aspirational" at bounding box center [429, 146] width 390 height 10
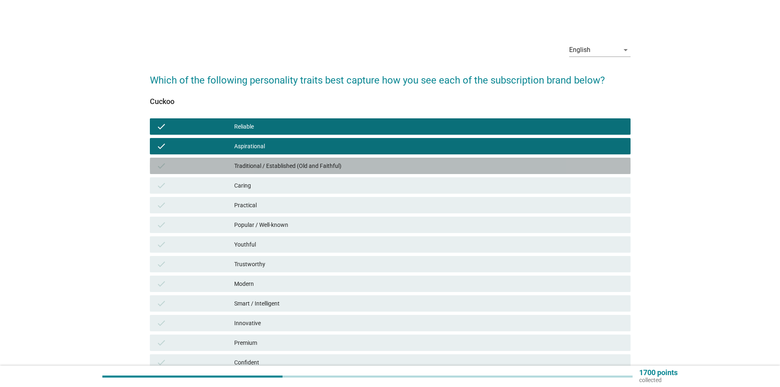
click at [285, 160] on div "check Traditional / Established (Old and Faithful)" at bounding box center [390, 166] width 481 height 16
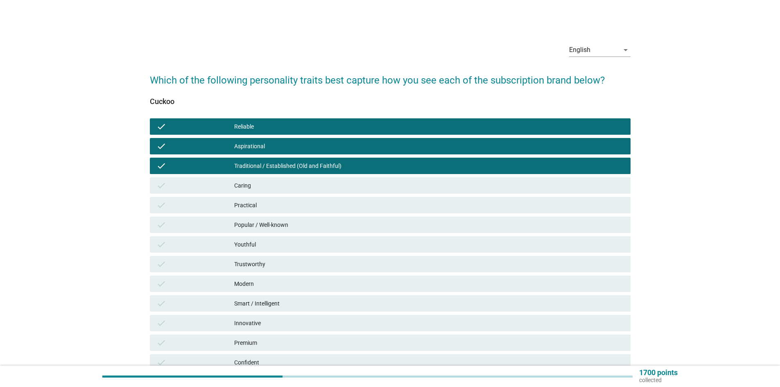
click at [279, 227] on div "Popular / Well-known" at bounding box center [429, 225] width 390 height 10
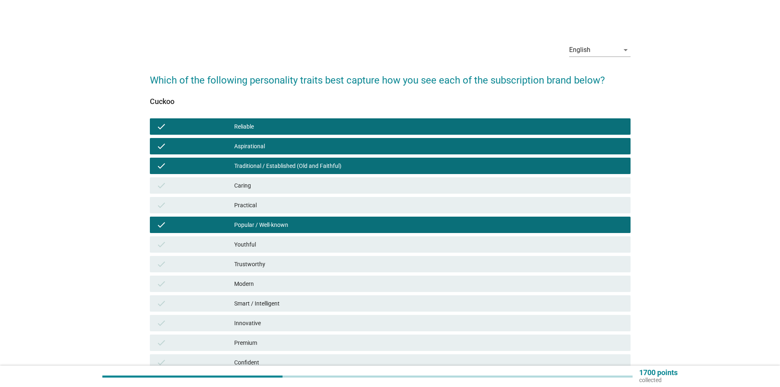
click at [277, 244] on div "Youthful" at bounding box center [429, 245] width 390 height 10
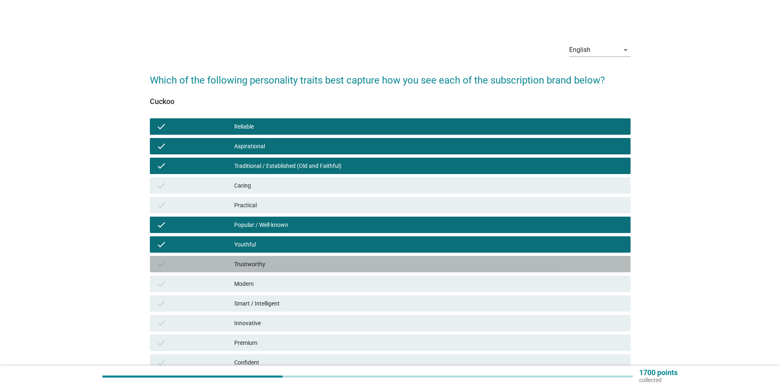
click at [279, 269] on div "check Trustworthy" at bounding box center [390, 264] width 481 height 16
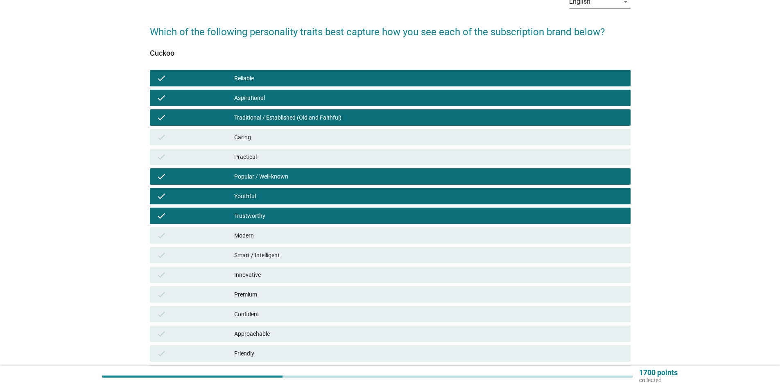
scroll to position [123, 0]
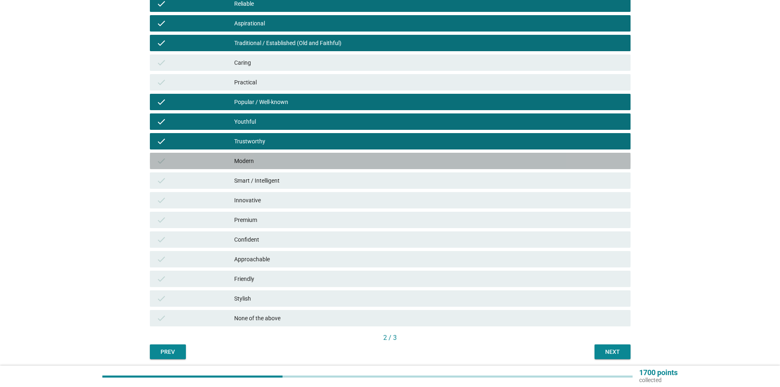
drag, startPoint x: 244, startPoint y: 162, endPoint x: 296, endPoint y: 190, distance: 59.2
click at [244, 162] on div "Modern" at bounding box center [429, 161] width 390 height 10
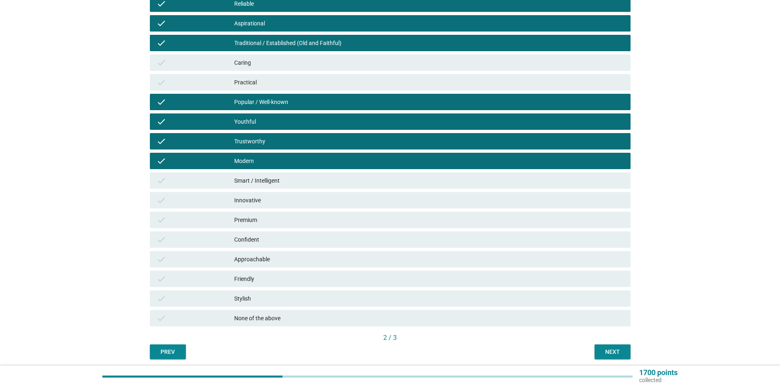
click at [312, 195] on div "check Innovative" at bounding box center [390, 200] width 481 height 16
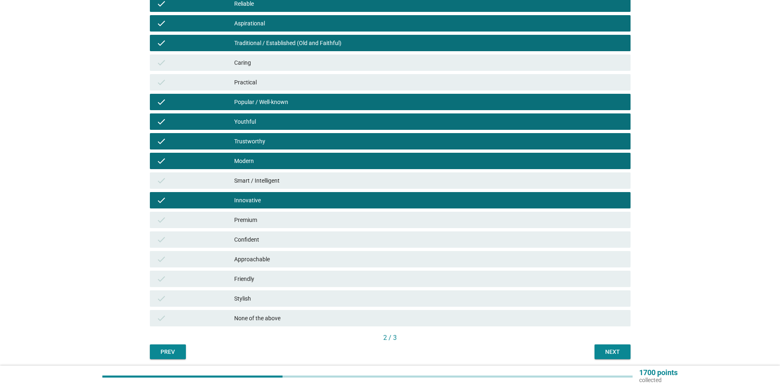
click at [286, 215] on div "check Premium" at bounding box center [390, 220] width 481 height 16
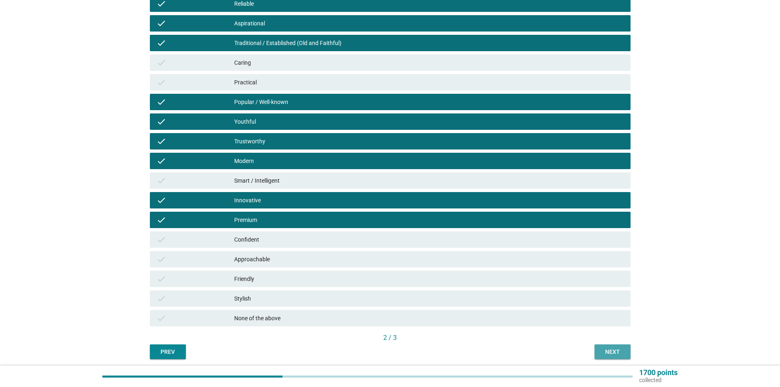
click at [600, 349] on button "Next" at bounding box center [613, 352] width 36 height 15
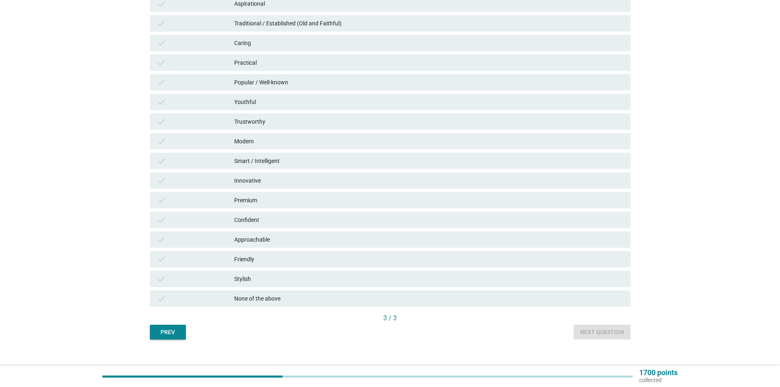
scroll to position [153, 0]
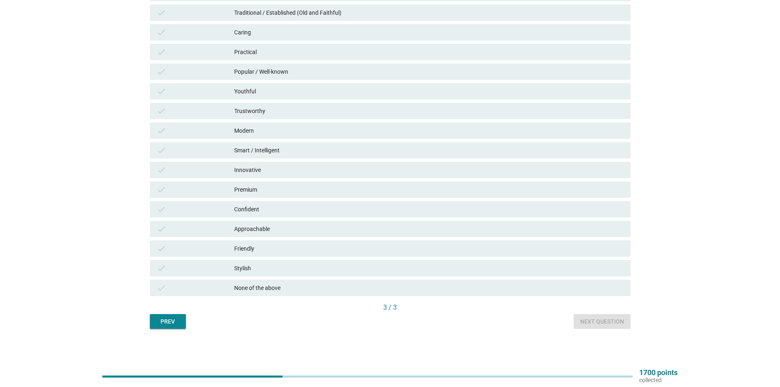
click at [281, 288] on div "None of the above" at bounding box center [429, 288] width 390 height 10
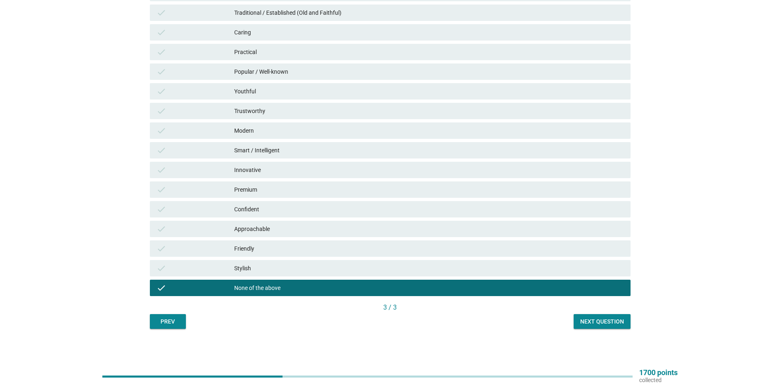
click at [592, 322] on div "Next question" at bounding box center [603, 321] width 44 height 9
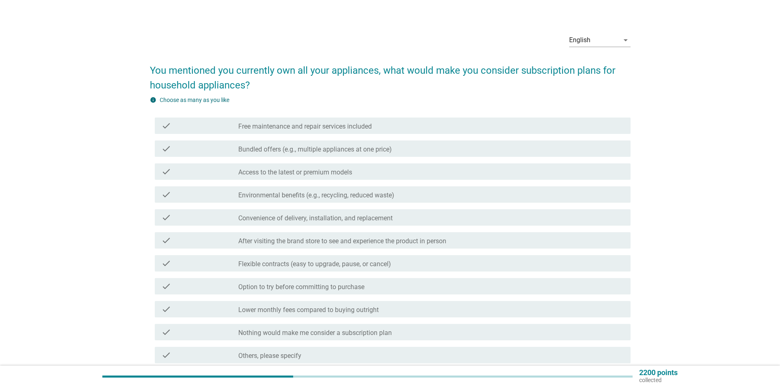
scroll to position [82, 0]
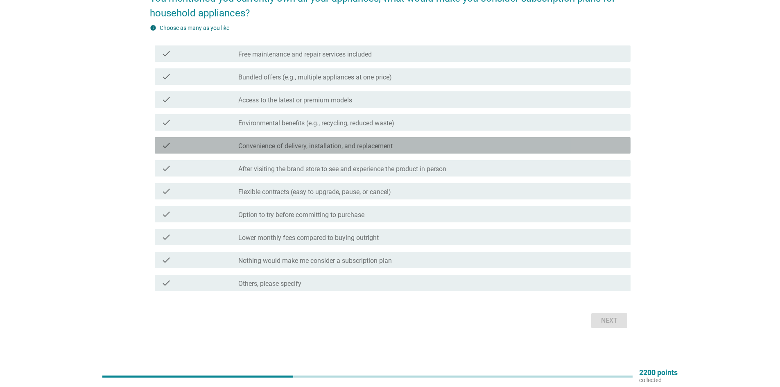
click at [333, 147] on label "Convenience of delivery, installation, and replacement" at bounding box center [315, 146] width 154 height 8
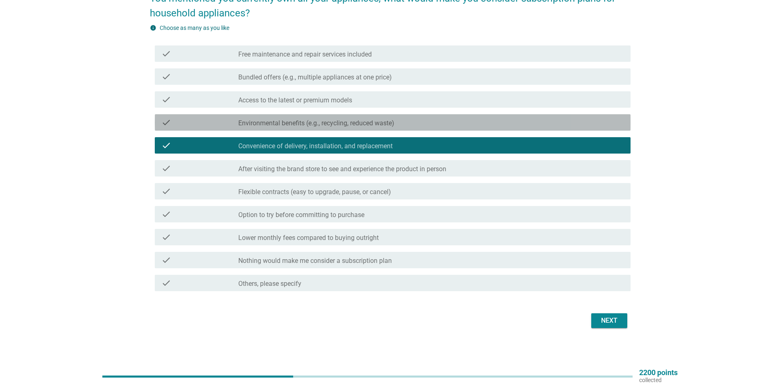
click at [357, 122] on label "Environmental benefits (e.g., recycling, reduced waste)" at bounding box center [316, 123] width 156 height 8
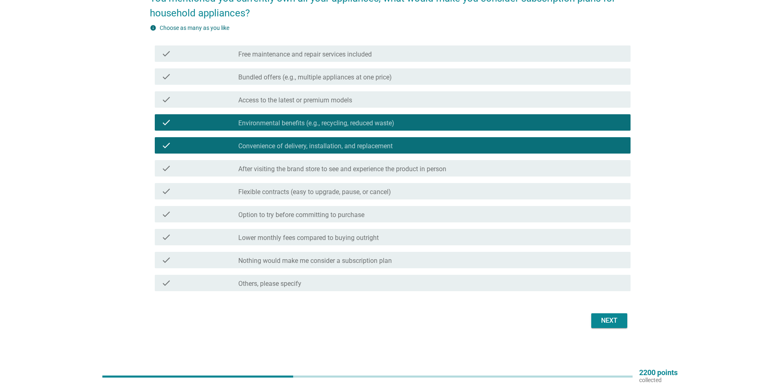
click at [362, 102] on div "check_box_outline_blank Access to the latest or premium models" at bounding box center [431, 100] width 386 height 10
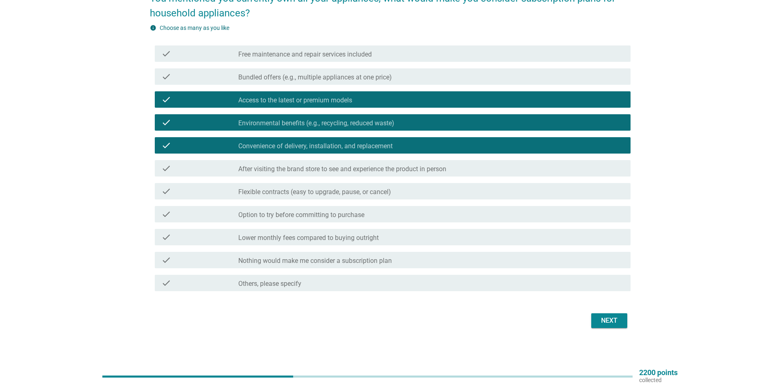
click at [379, 77] on label "Bundled offers (e.g., multiple appliances at one price)" at bounding box center [315, 77] width 154 height 8
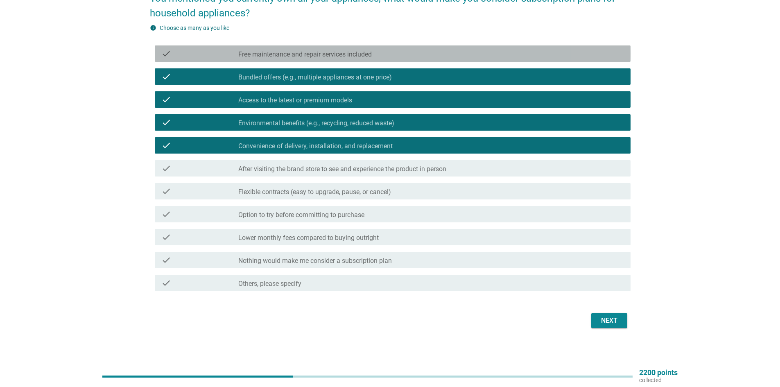
click at [410, 51] on div "check_box_outline_blank Free maintenance and repair services included" at bounding box center [431, 54] width 386 height 10
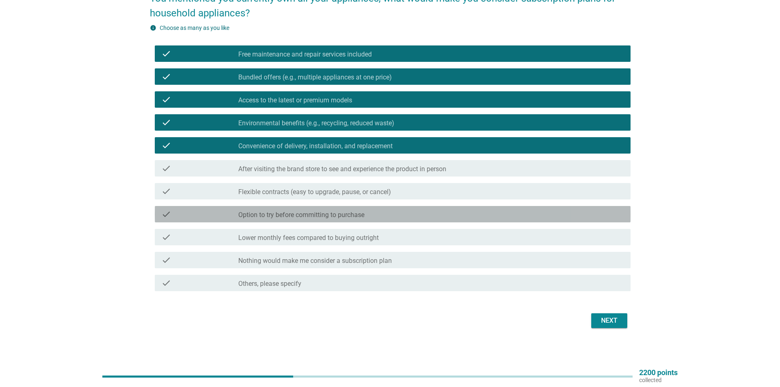
click at [372, 222] on div "check check_box_outline_blank Option to try before committing to purchase" at bounding box center [393, 214] width 476 height 16
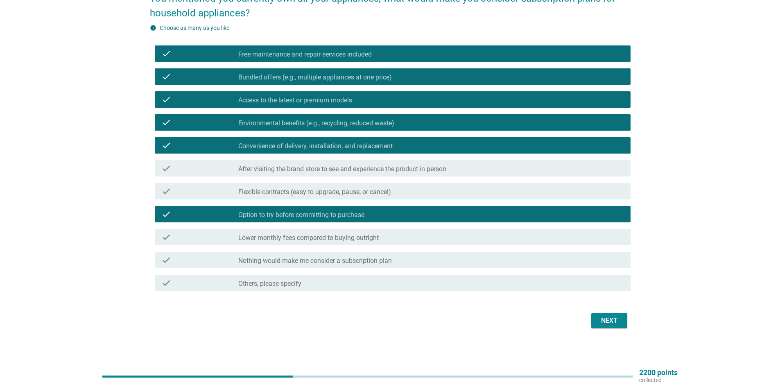
click at [371, 235] on label "Lower monthly fees compared to buying outright" at bounding box center [308, 238] width 141 height 8
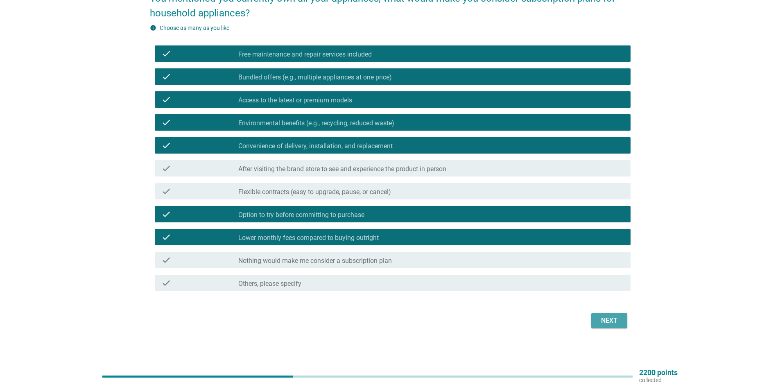
click at [603, 318] on div "Next" at bounding box center [609, 321] width 23 height 10
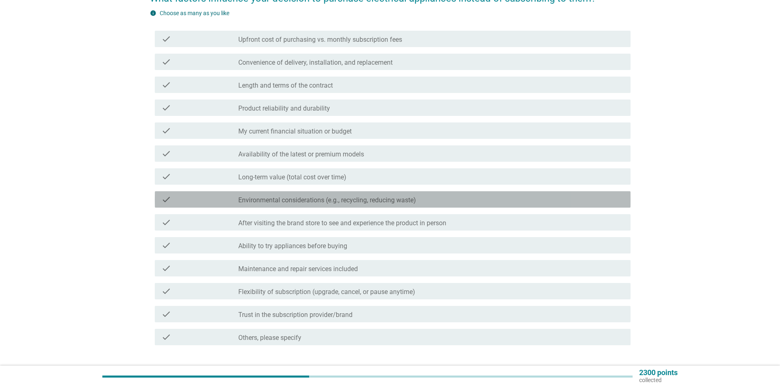
click at [247, 200] on label "Environmental considerations (e.g., recycling, reducing waste)" at bounding box center [327, 200] width 178 height 8
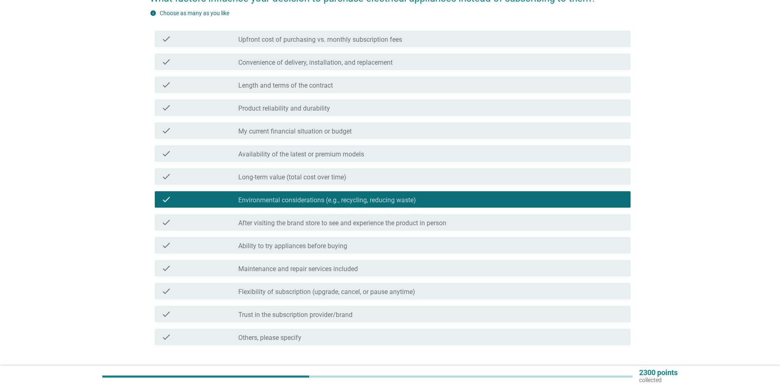
click at [264, 168] on div "check check_box_outline_blank Long-term value (total cost over time)" at bounding box center [390, 176] width 481 height 23
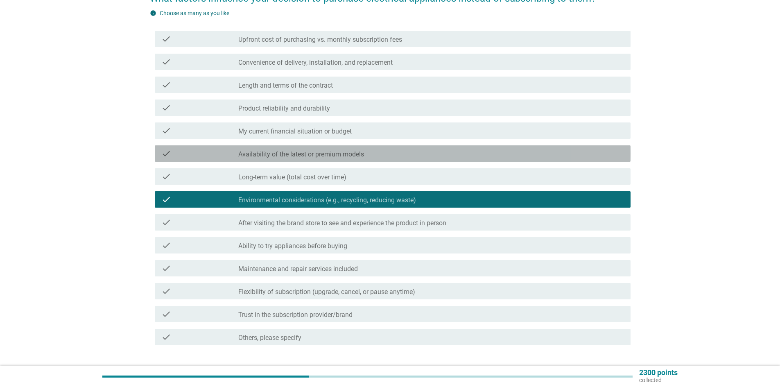
click at [267, 146] on div "check check_box_outline_blank Availability of the latest or premium models" at bounding box center [393, 153] width 476 height 16
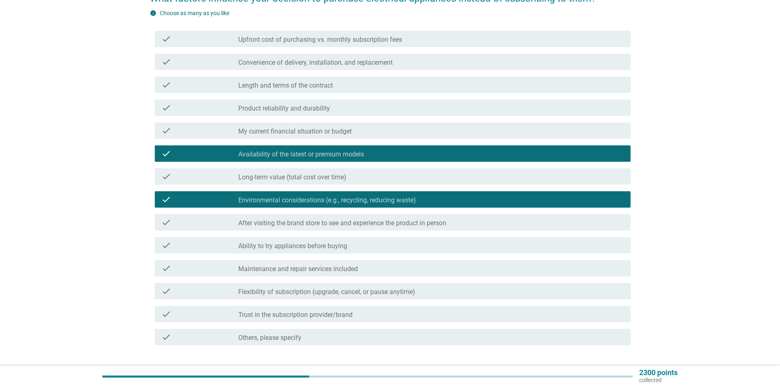
click at [270, 127] on div "check_box_outline_blank My current financial situation or budget" at bounding box center [431, 131] width 386 height 10
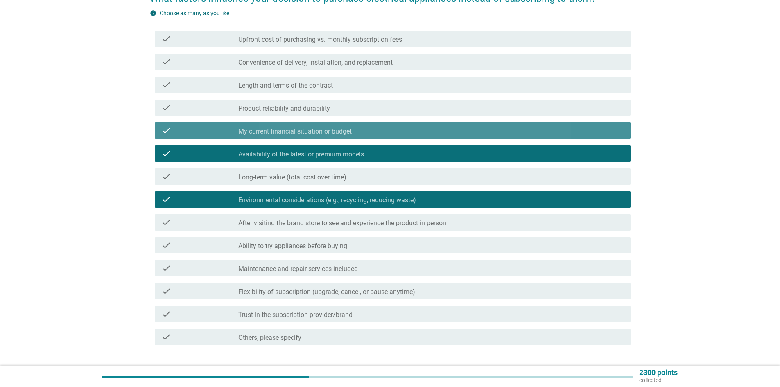
click at [274, 108] on label "Product reliability and durability" at bounding box center [284, 108] width 92 height 8
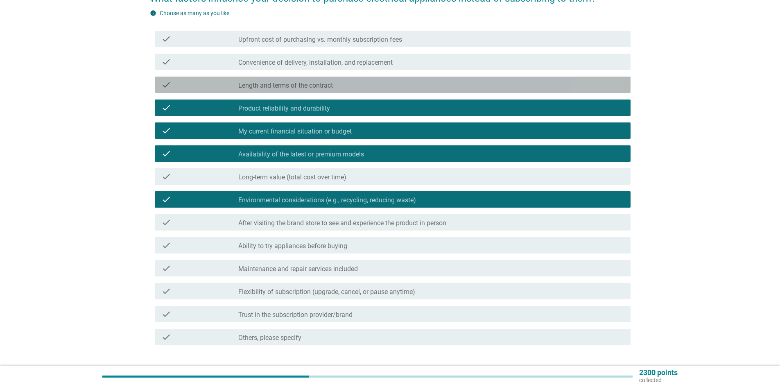
drag, startPoint x: 289, startPoint y: 88, endPoint x: 282, endPoint y: 107, distance: 19.9
click at [288, 89] on label "Length and terms of the contract" at bounding box center [285, 86] width 95 height 8
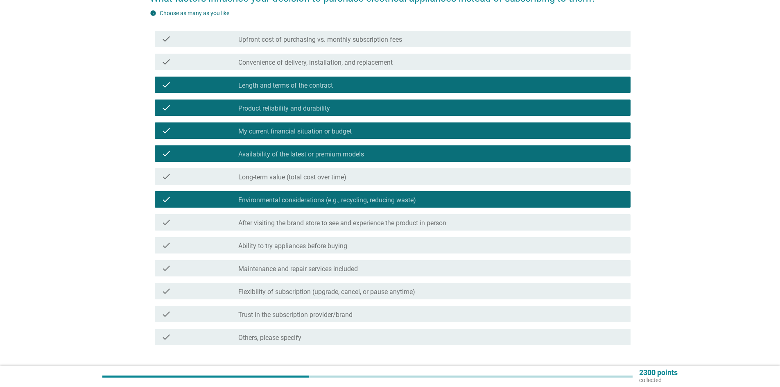
drag, startPoint x: 302, startPoint y: 177, endPoint x: 303, endPoint y: 184, distance: 7.4
click at [303, 177] on label "Long-term value (total cost over time)" at bounding box center [292, 177] width 108 height 8
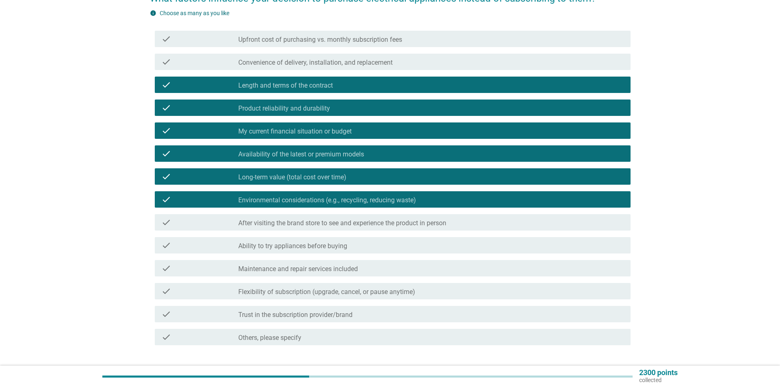
drag, startPoint x: 304, startPoint y: 225, endPoint x: 300, endPoint y: 238, distance: 14.1
click at [304, 225] on label "After visiting the brand store to see and experience the product in person" at bounding box center [342, 223] width 208 height 8
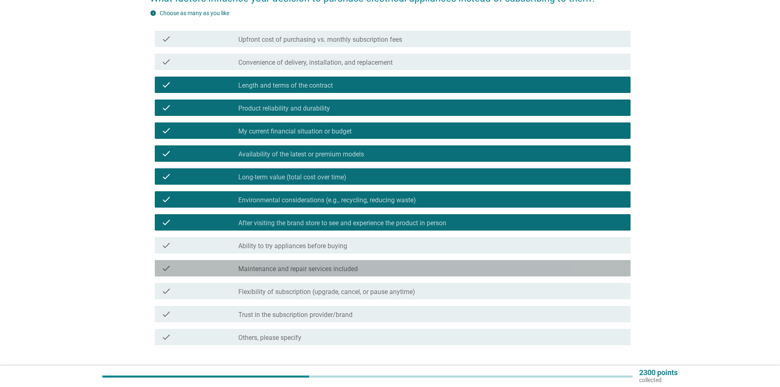
click at [298, 263] on div "check check_box_outline_blank Maintenance and repair services included" at bounding box center [393, 268] width 476 height 16
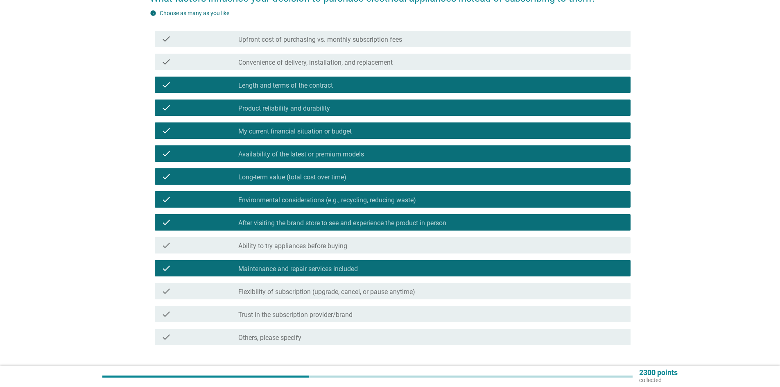
click at [299, 237] on div "check check_box_outline_blank Ability to try appliances before buying" at bounding box center [390, 245] width 481 height 23
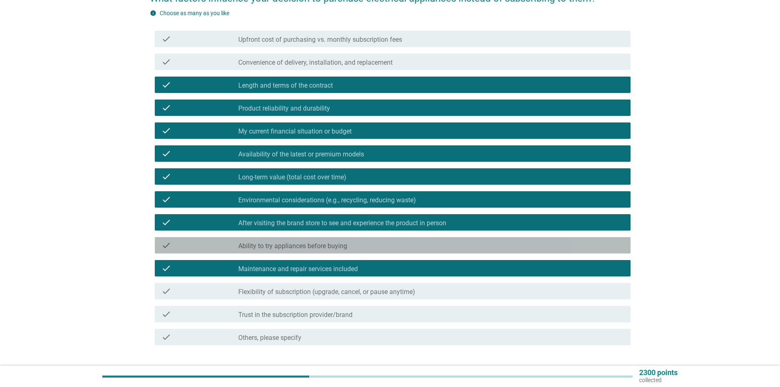
click at [298, 246] on label "Ability to try appliances before buying" at bounding box center [292, 246] width 109 height 8
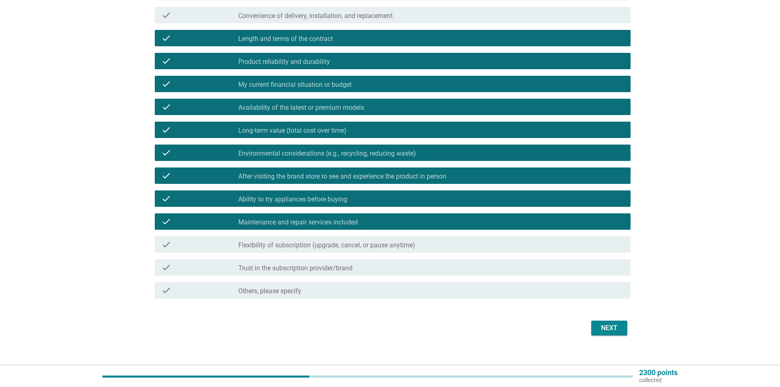
scroll to position [138, 0]
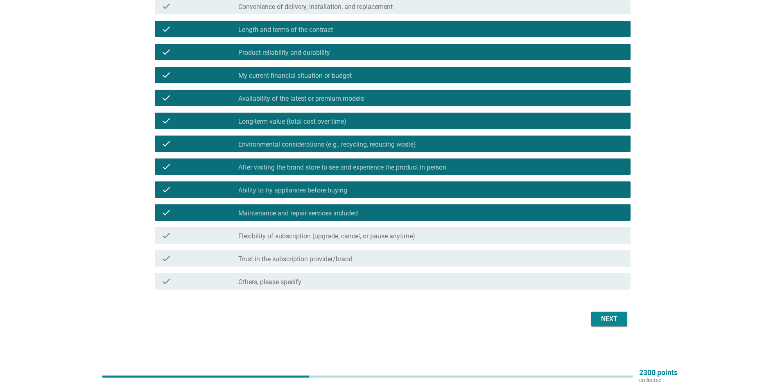
click at [615, 319] on div "Next" at bounding box center [609, 319] width 23 height 10
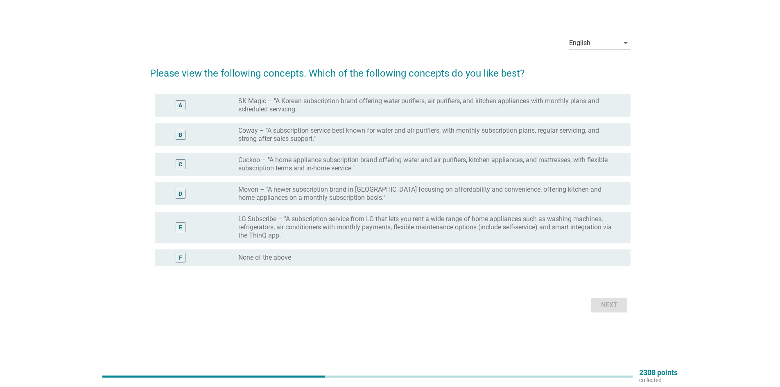
scroll to position [0, 0]
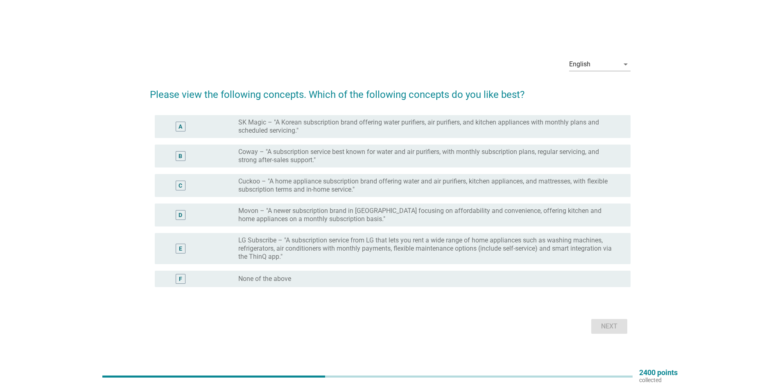
click at [215, 121] on div "A" at bounding box center [199, 126] width 77 height 16
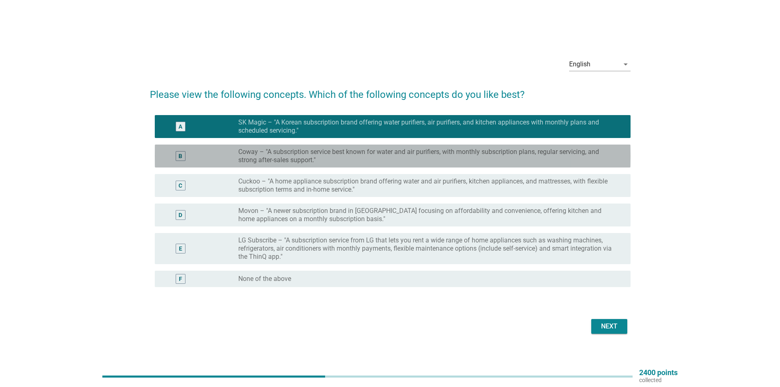
click at [210, 146] on div "B radio_button_unchecked Coway – "A subscription service best known for water a…" at bounding box center [393, 156] width 476 height 23
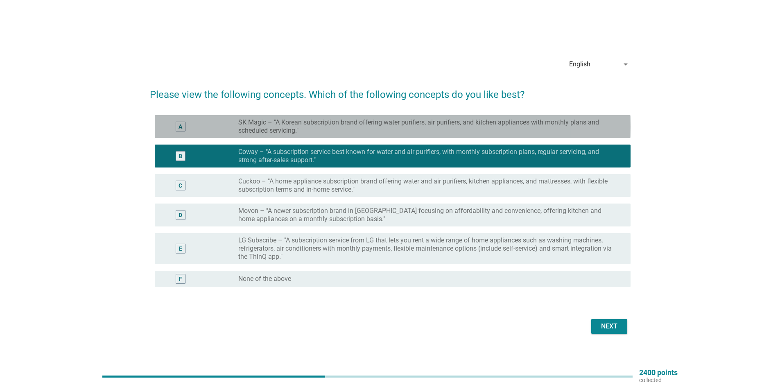
click at [216, 127] on div "A" at bounding box center [199, 126] width 77 height 16
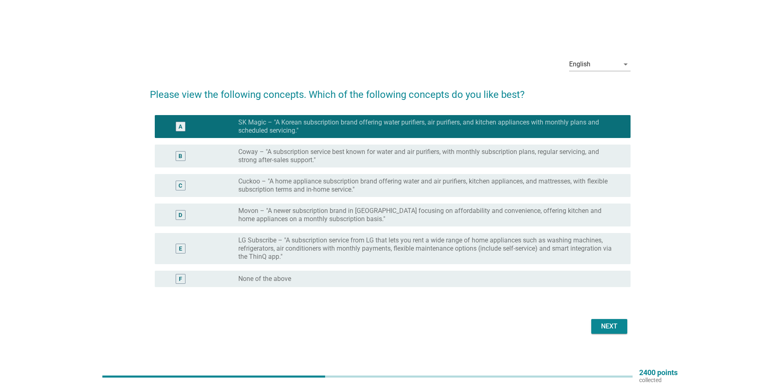
click at [312, 155] on label "Coway – "A subscription service best known for water and air purifiers, with mo…" at bounding box center [427, 156] width 379 height 16
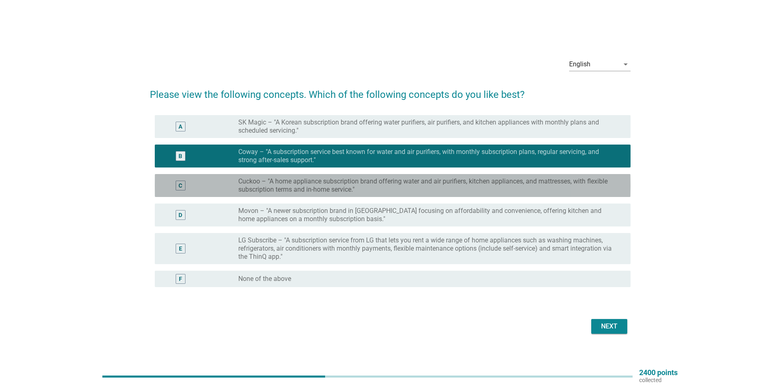
click at [339, 190] on label "Cuckoo – "A home appliance subscription brand offering water and air purifiers,…" at bounding box center [427, 185] width 379 height 16
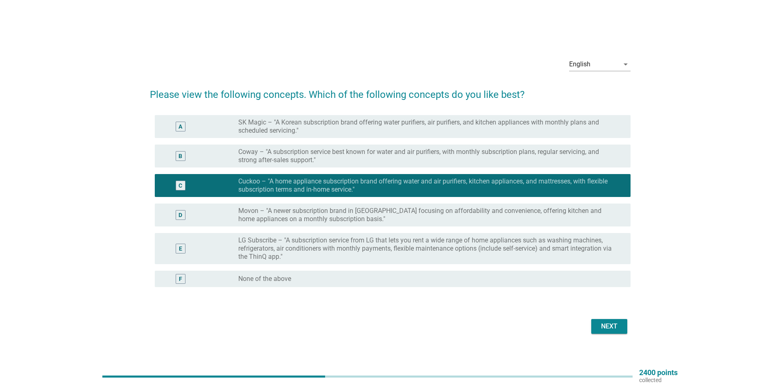
click at [611, 324] on div "Next" at bounding box center [609, 327] width 23 height 10
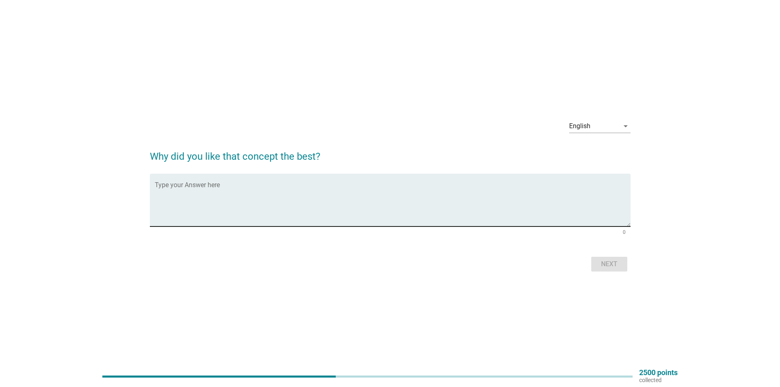
click at [251, 185] on textarea "Type your Answer here" at bounding box center [393, 205] width 476 height 43
click at [220, 191] on textarea "it's providing the flexibity that I need" at bounding box center [393, 205] width 476 height 43
type textarea "it's providing the flexibility that I need"
click at [608, 267] on div "Next" at bounding box center [609, 264] width 23 height 10
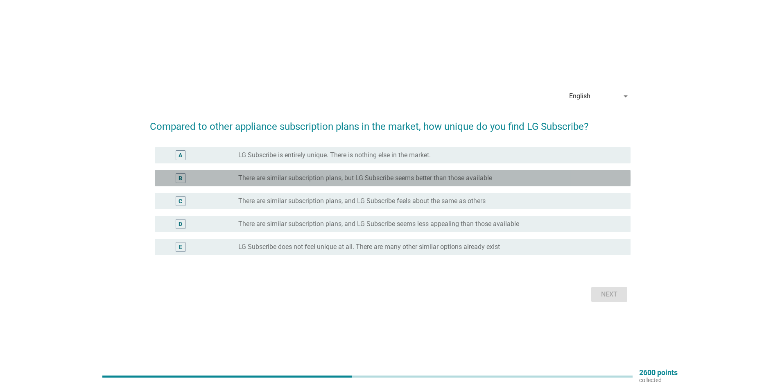
click at [332, 177] on label "There are similar subscription plans, but LG Subscribe seems better than those …" at bounding box center [365, 178] width 254 height 8
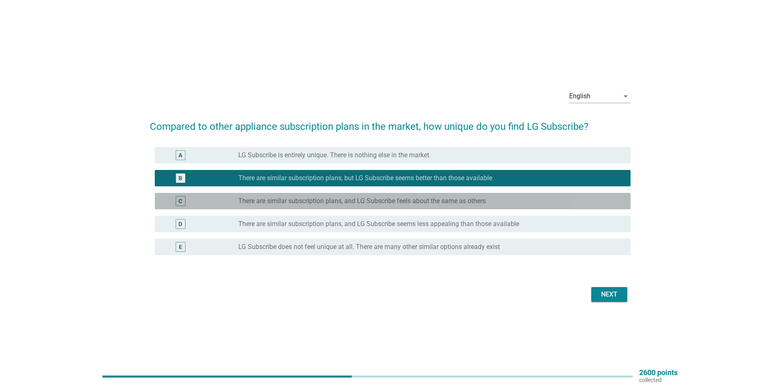
click at [342, 199] on label "There are similar subscription plans, and LG Subscribe feels about the same as …" at bounding box center [361, 201] width 247 height 8
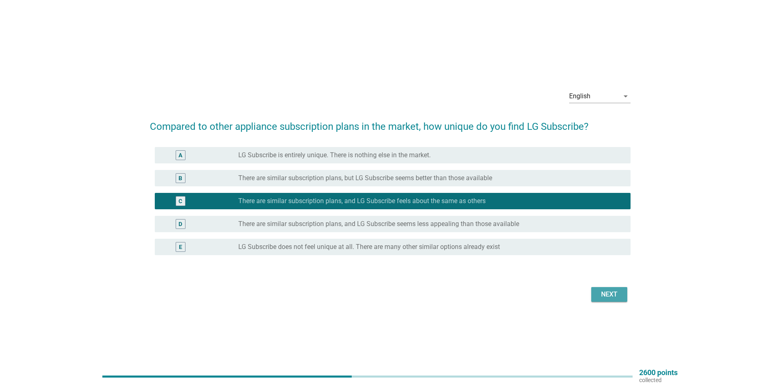
click at [619, 293] on div "Next" at bounding box center [609, 295] width 23 height 10
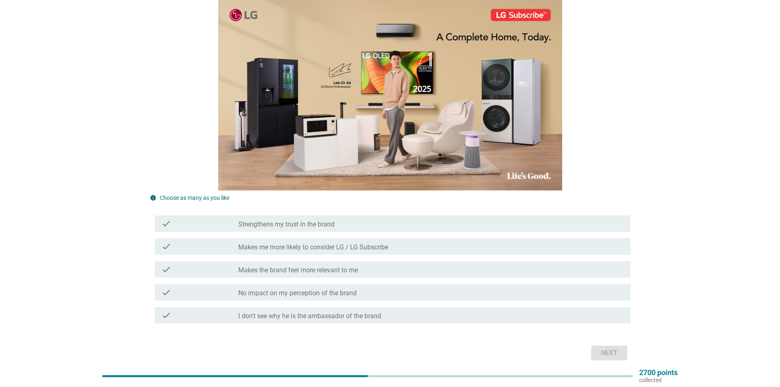
scroll to position [123, 0]
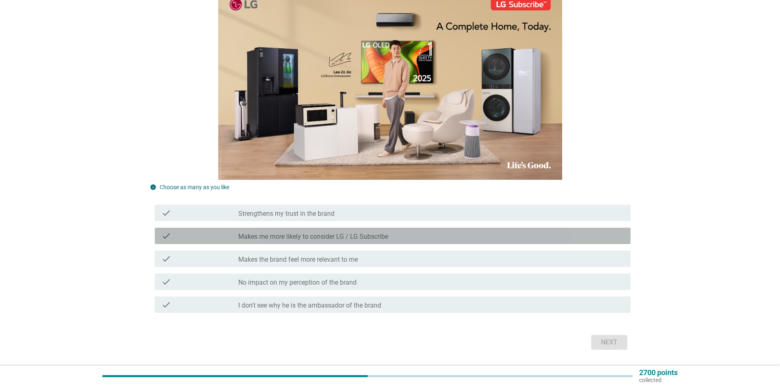
click at [338, 237] on label "Makes me more likely to consider LG / LG Subscribe" at bounding box center [313, 237] width 150 height 8
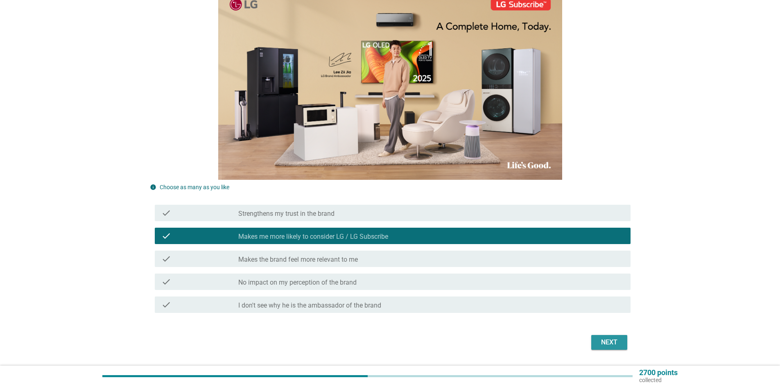
click at [603, 340] on div "Next" at bounding box center [609, 343] width 23 height 10
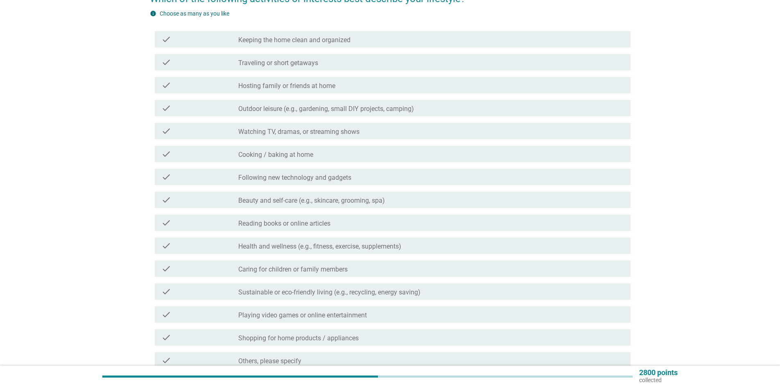
scroll to position [82, 0]
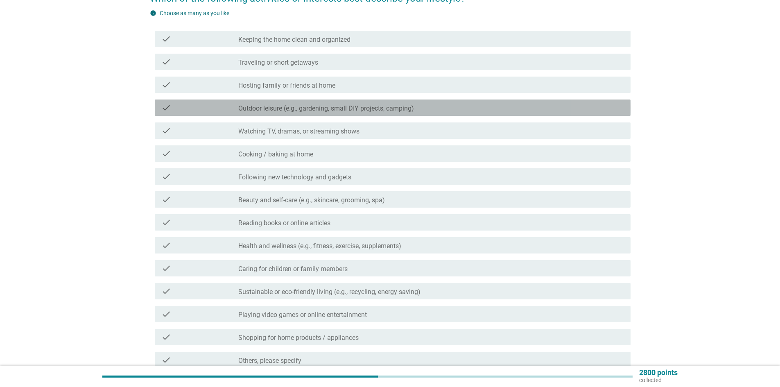
drag, startPoint x: 284, startPoint y: 109, endPoint x: 292, endPoint y: 116, distance: 11.3
click at [285, 109] on label "Outdoor leisure (e.g., gardening, small DIY projects, camping)" at bounding box center [326, 108] width 176 height 8
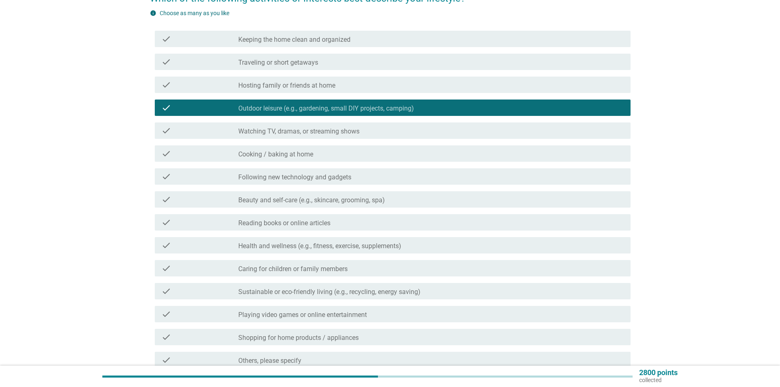
click at [294, 123] on div "check check_box_outline_blank Watching TV, dramas, or streaming shows" at bounding box center [393, 130] width 476 height 16
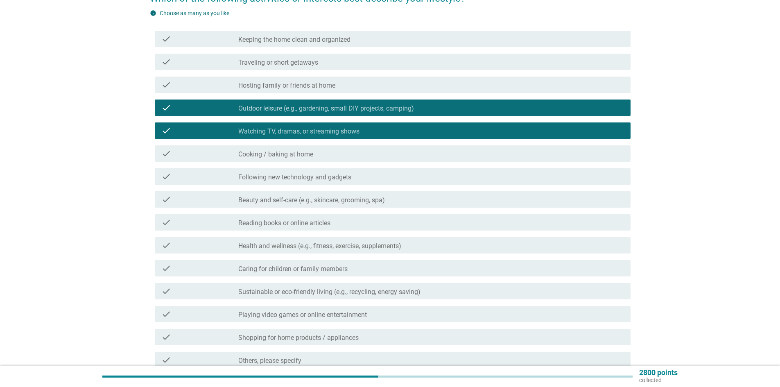
click at [292, 84] on label "Hosting family or friends at home" at bounding box center [286, 86] width 97 height 8
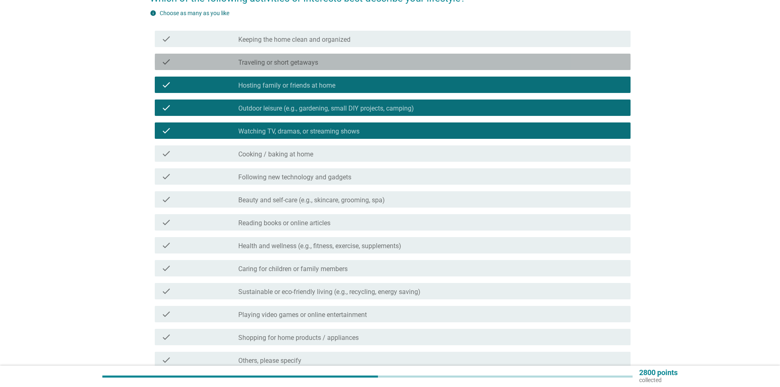
click at [296, 62] on label "Traveling or short getaways" at bounding box center [278, 63] width 80 height 8
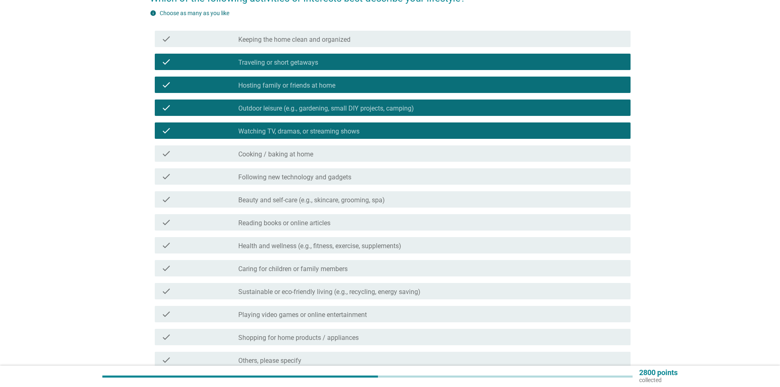
click at [266, 158] on label "Cooking / baking at home" at bounding box center [275, 154] width 75 height 8
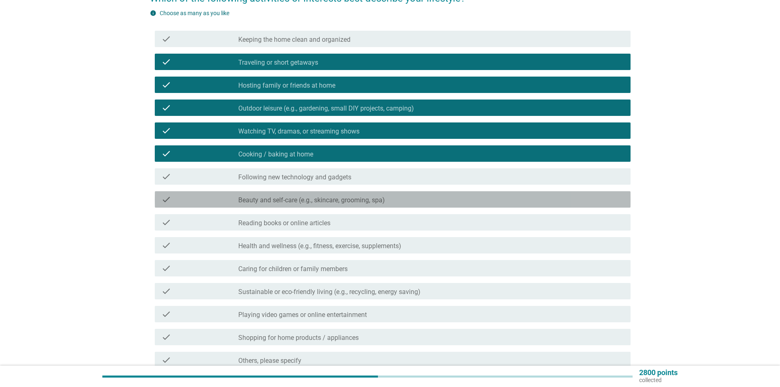
click at [282, 196] on div "check_box_outline_blank Beauty and self-care (e.g., skincare, grooming, spa)" at bounding box center [431, 200] width 386 height 10
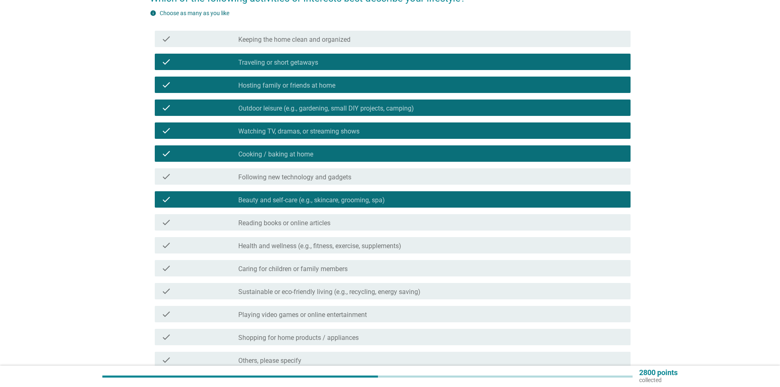
click at [282, 239] on div "check check_box_outline_blank Health and wellness (e.g., fitness, exercise, sup…" at bounding box center [393, 245] width 476 height 16
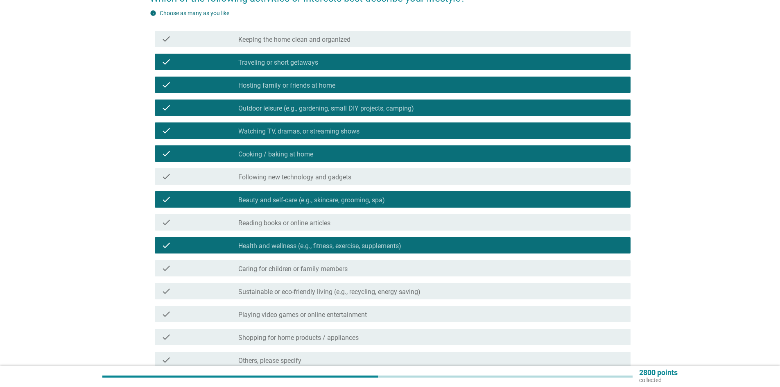
click at [279, 270] on label "Caring for children or family members" at bounding box center [292, 269] width 109 height 8
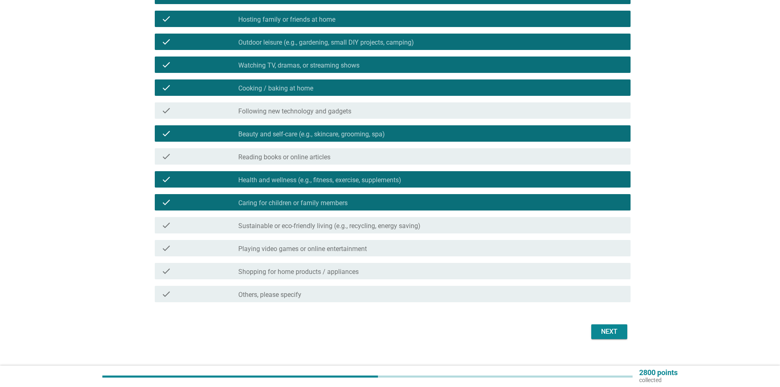
scroll to position [161, 0]
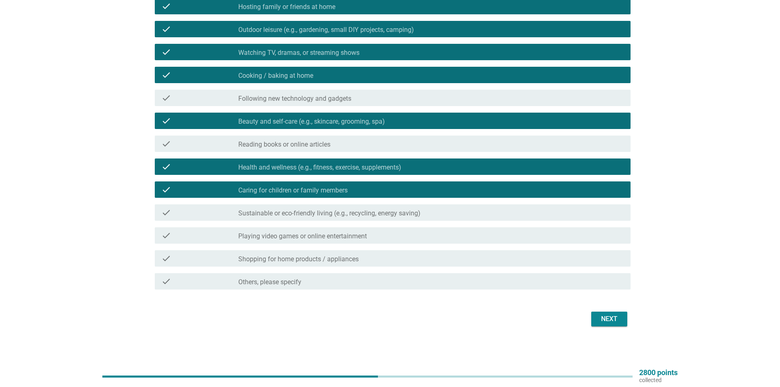
click at [283, 213] on label "Sustainable or eco-friendly living (e.g., recycling, energy saving)" at bounding box center [329, 213] width 182 height 8
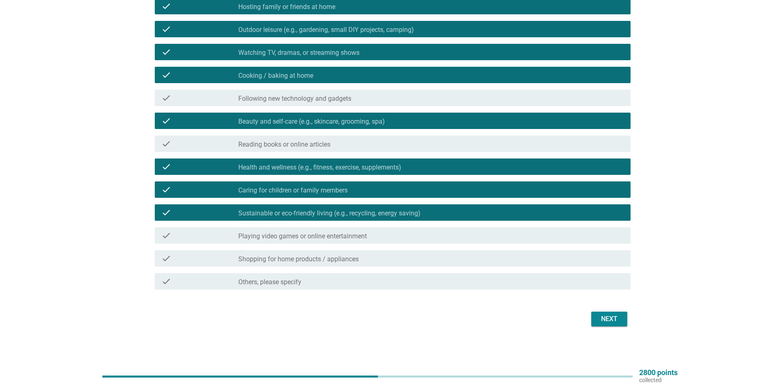
click at [615, 317] on div "Next" at bounding box center [609, 319] width 23 height 10
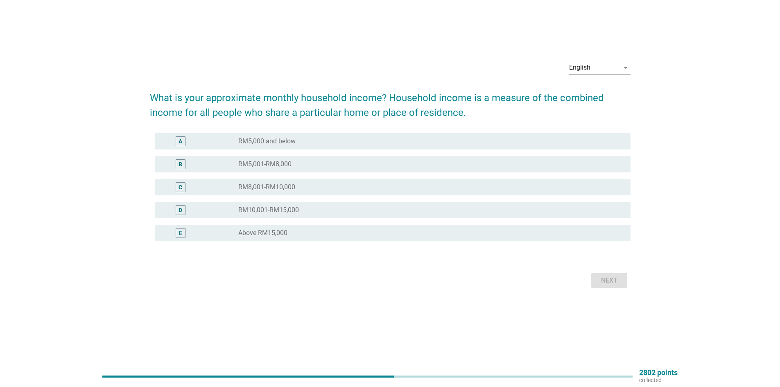
scroll to position [0, 0]
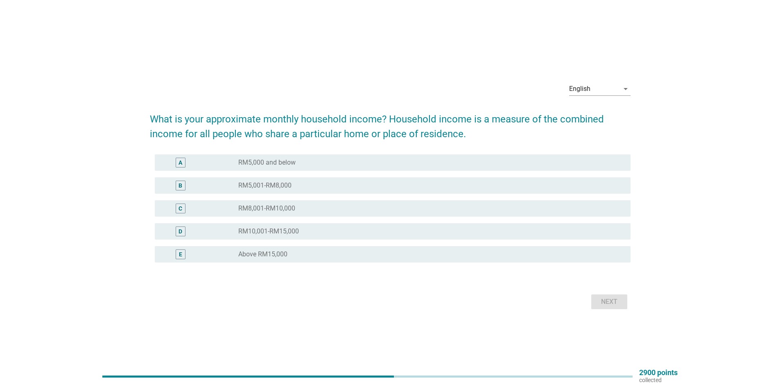
click at [367, 211] on div "radio_button_unchecked RM8,001-RM10,000" at bounding box center [427, 208] width 379 height 8
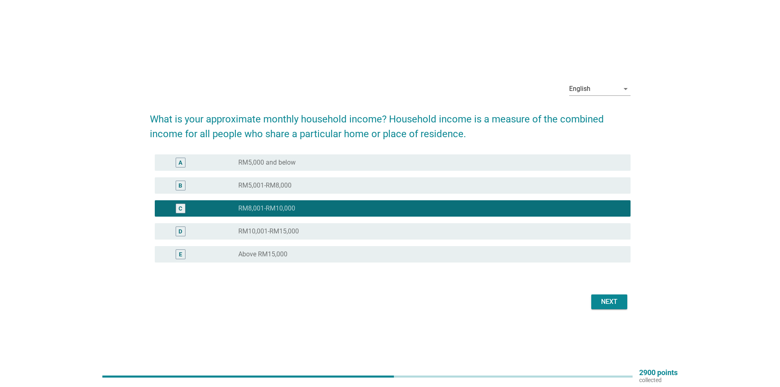
click at [623, 299] on button "Next" at bounding box center [610, 302] width 36 height 15
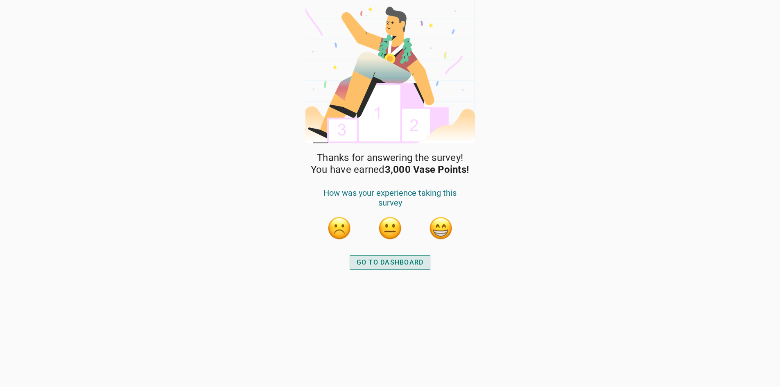
drag, startPoint x: 377, startPoint y: 263, endPoint x: 125, endPoint y: 82, distance: 310.6
click at [125, 82] on div "Thanks for answering the survey! You have earned 3,000 Vase Points! How was you…" at bounding box center [390, 193] width 780 height 387
